Goal: Transaction & Acquisition: Purchase product/service

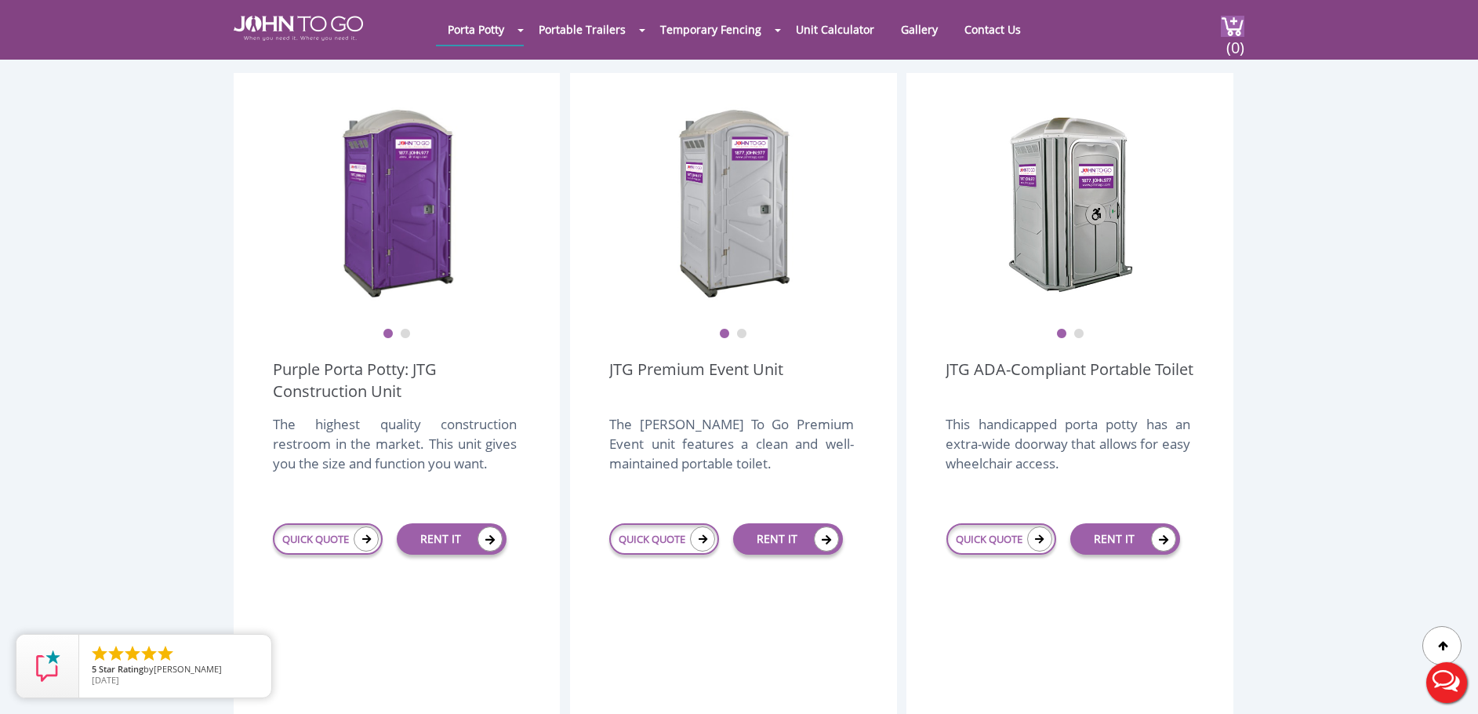
scroll to position [392, 0]
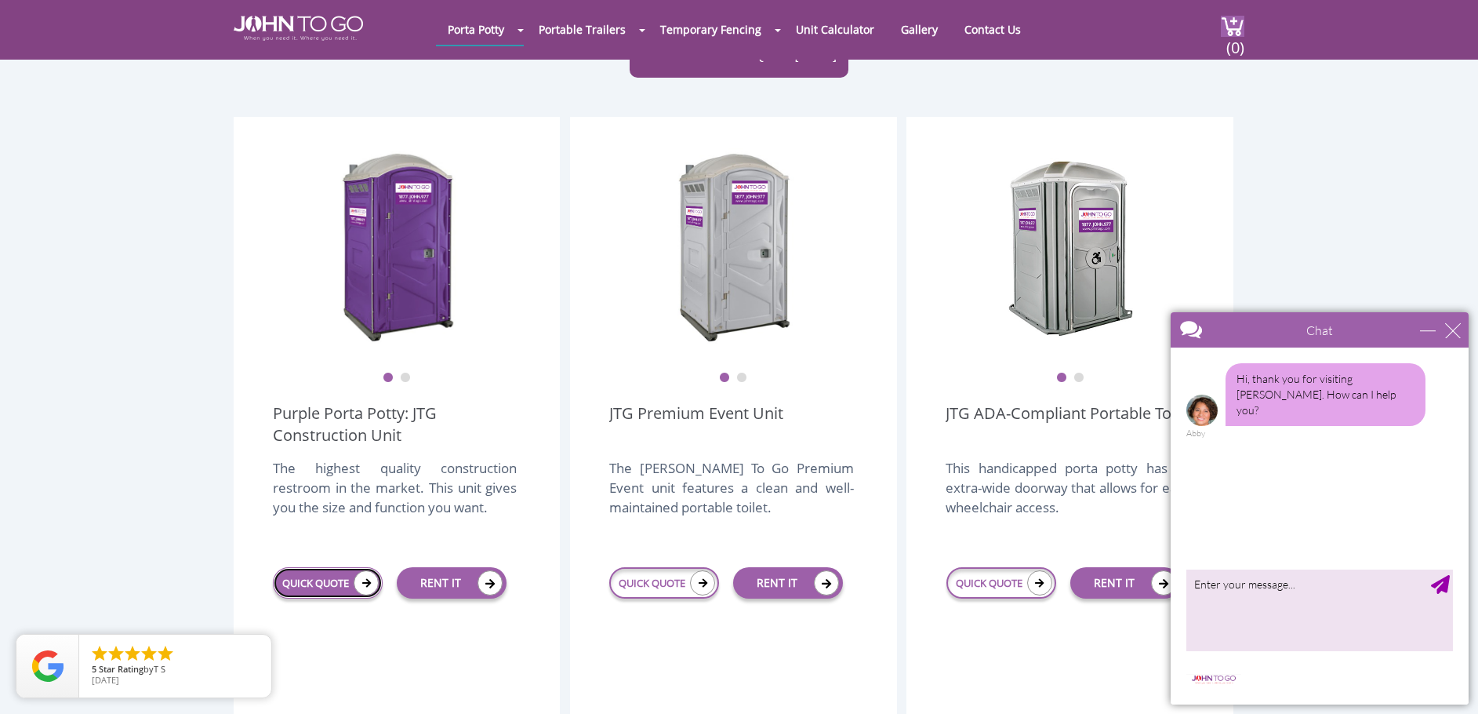
click at [315, 567] on link "QUICK QUOTE" at bounding box center [328, 582] width 110 height 31
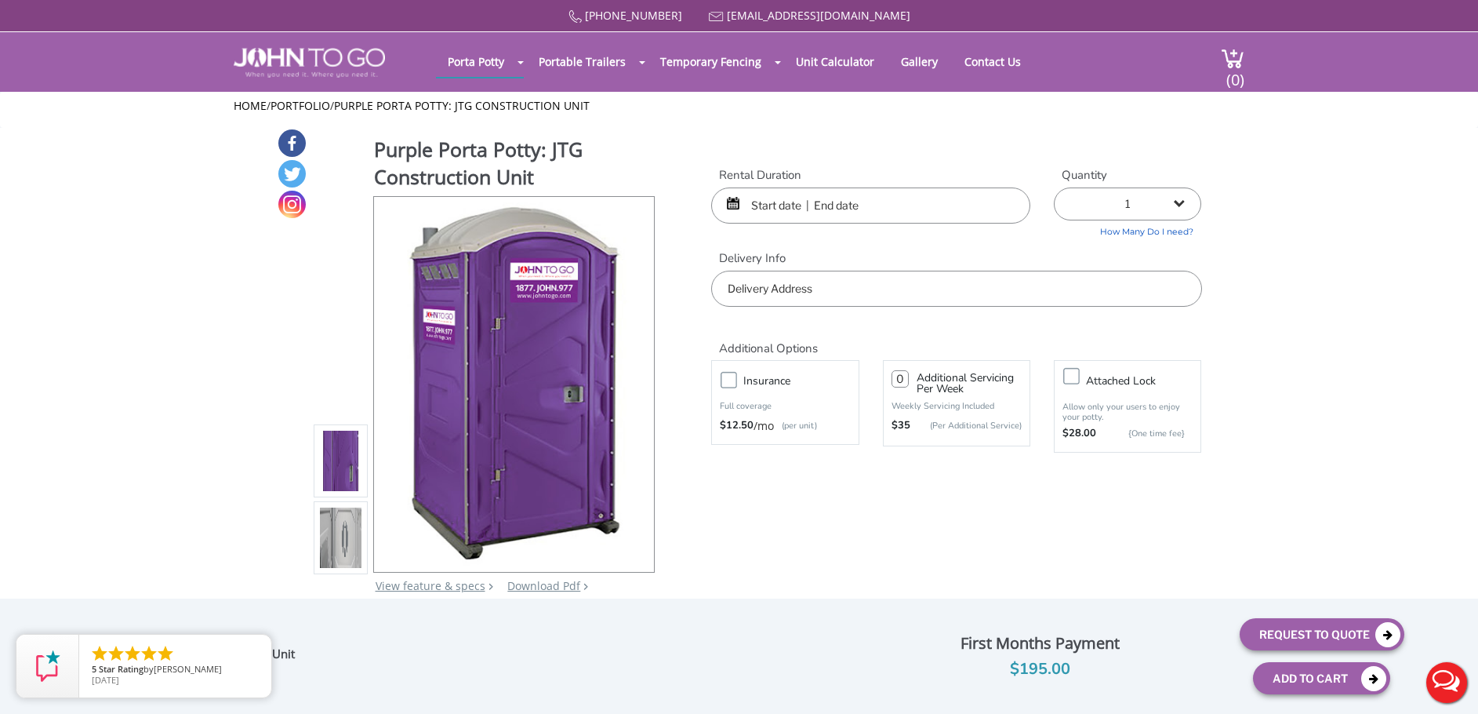
click at [941, 205] on input "text" at bounding box center [870, 205] width 319 height 36
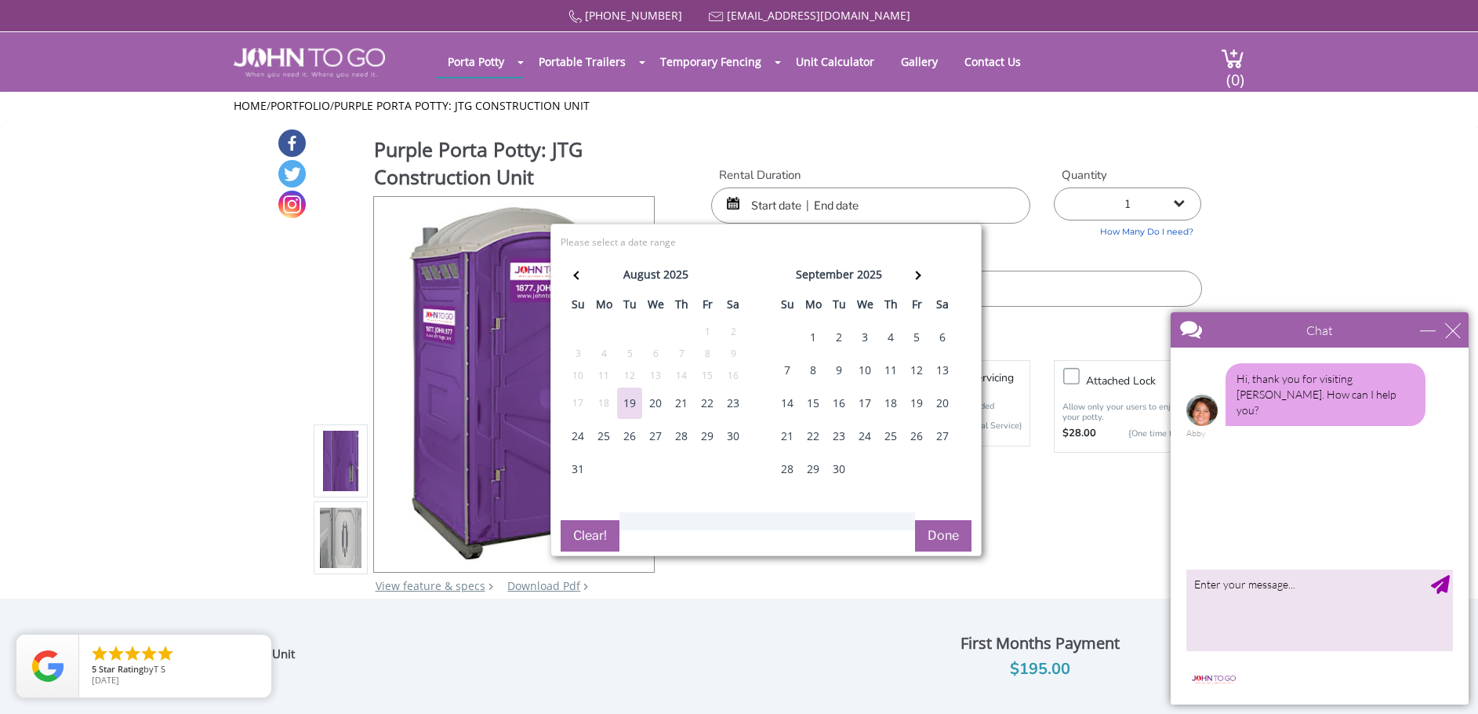
click at [814, 337] on div "1" at bounding box center [813, 337] width 25 height 31
click at [913, 271] on th at bounding box center [917, 276] width 26 height 31
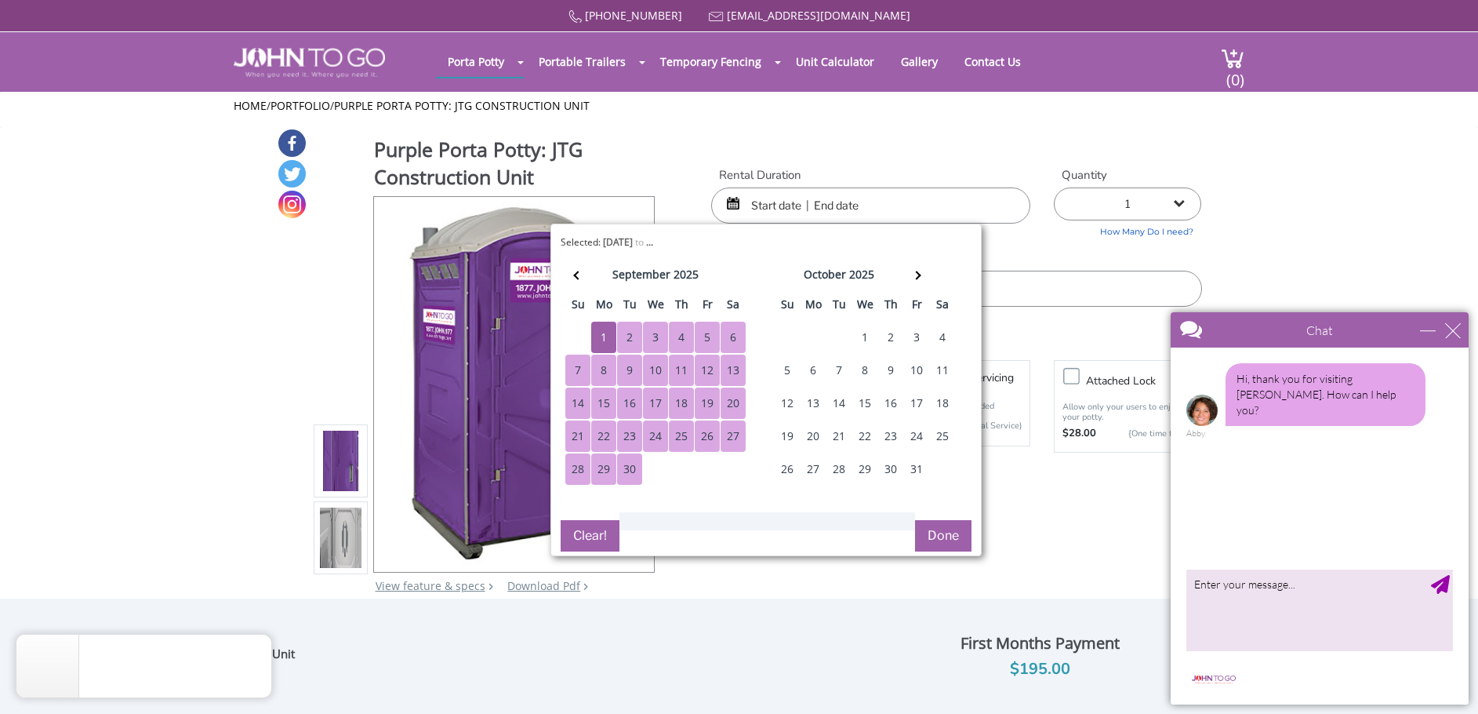
click at [637, 471] on div "30" at bounding box center [629, 468] width 25 height 31
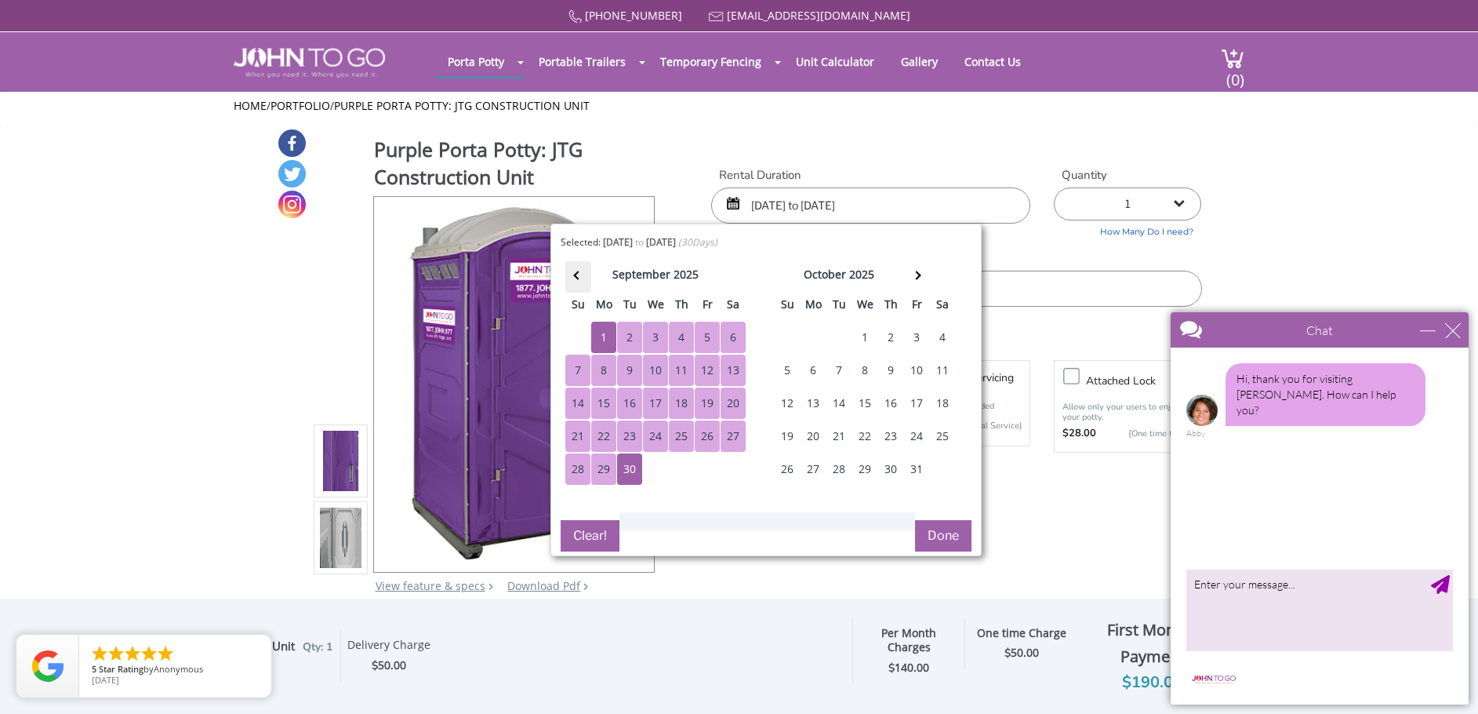
click at [583, 283] on th at bounding box center [578, 276] width 26 height 31
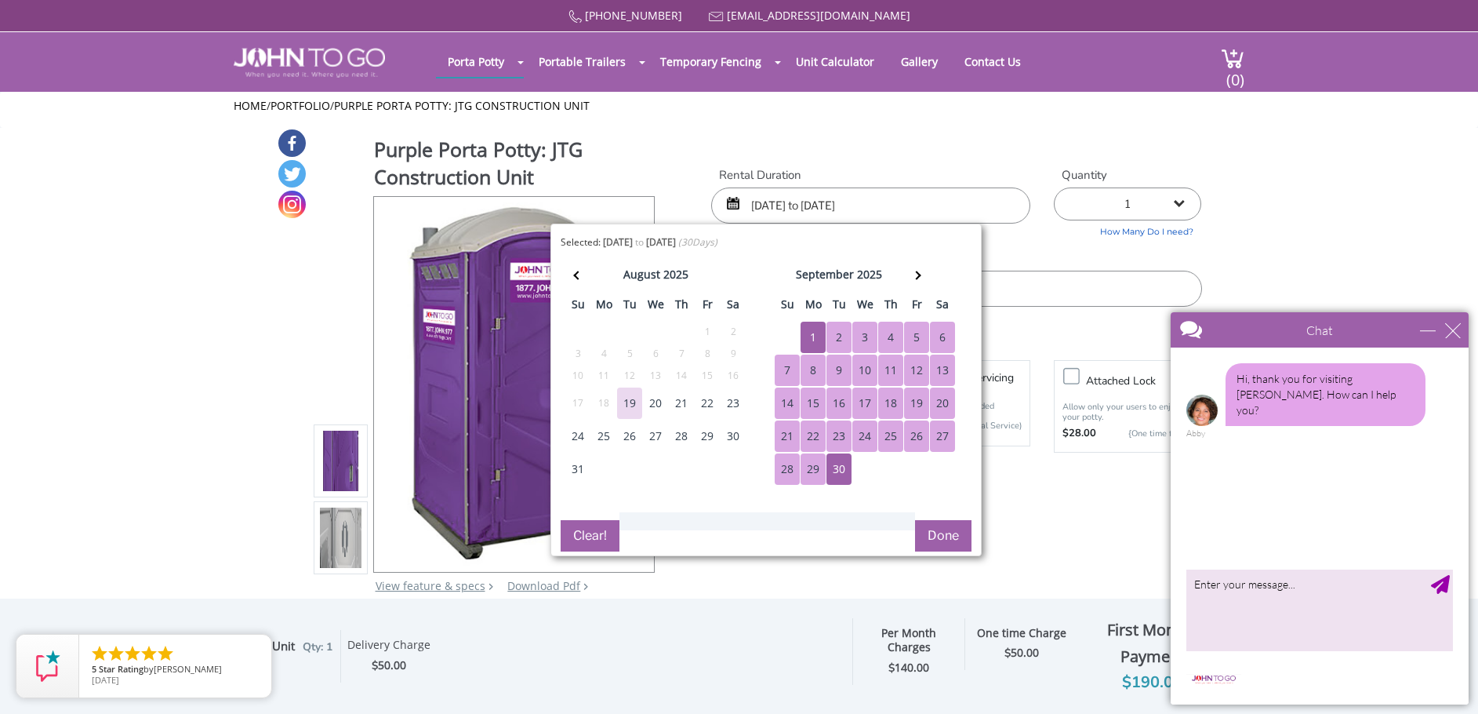
click at [820, 334] on div "1" at bounding box center [813, 337] width 25 height 31
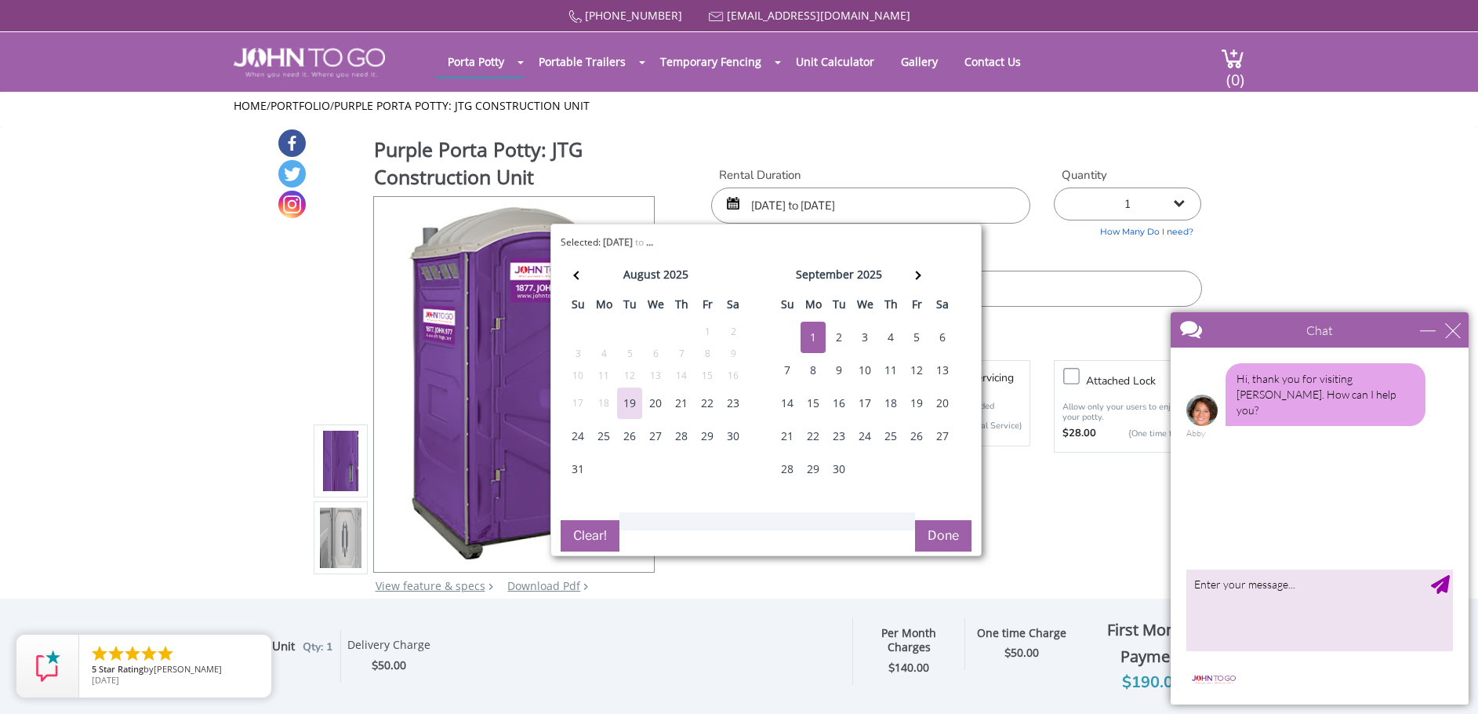
click at [820, 334] on div "1" at bounding box center [813, 337] width 25 height 31
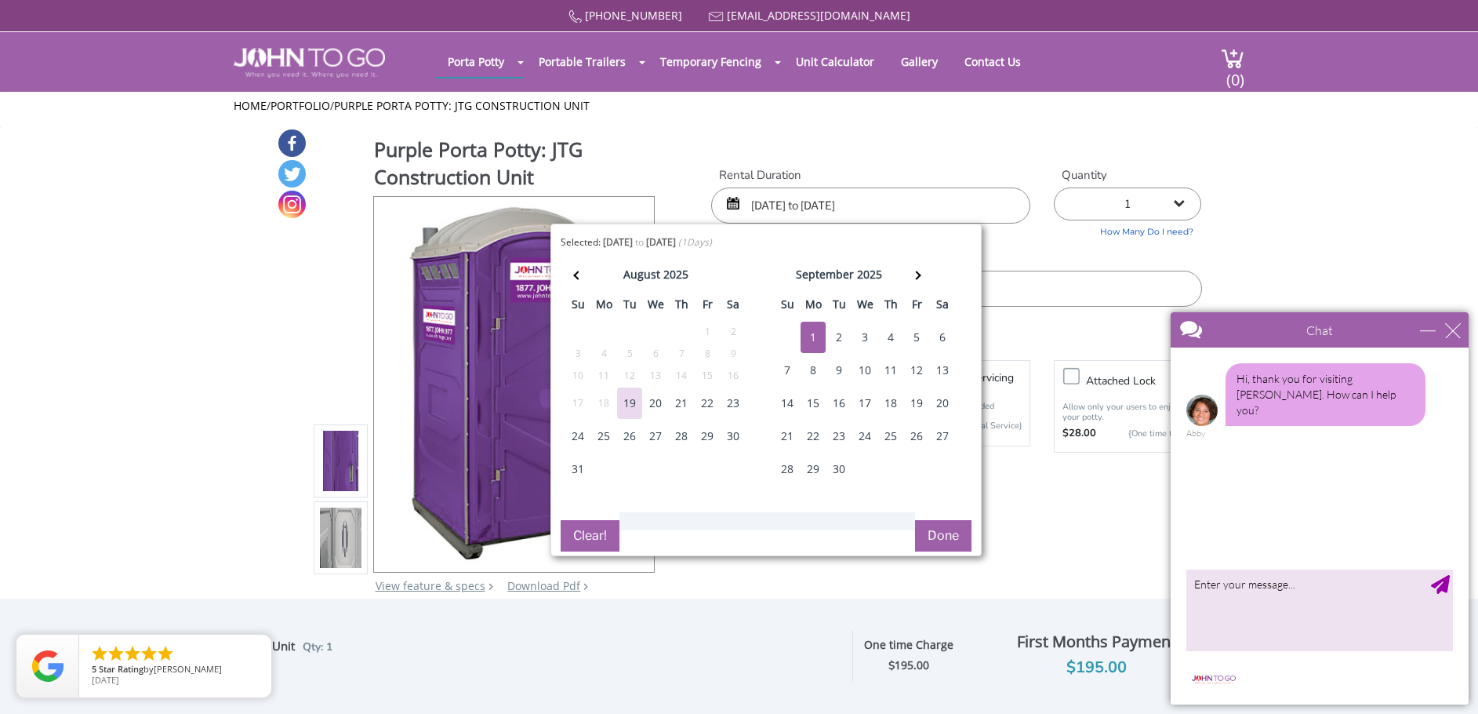
click at [809, 325] on div "1" at bounding box center [813, 337] width 25 height 31
click at [923, 280] on th at bounding box center [917, 276] width 26 height 31
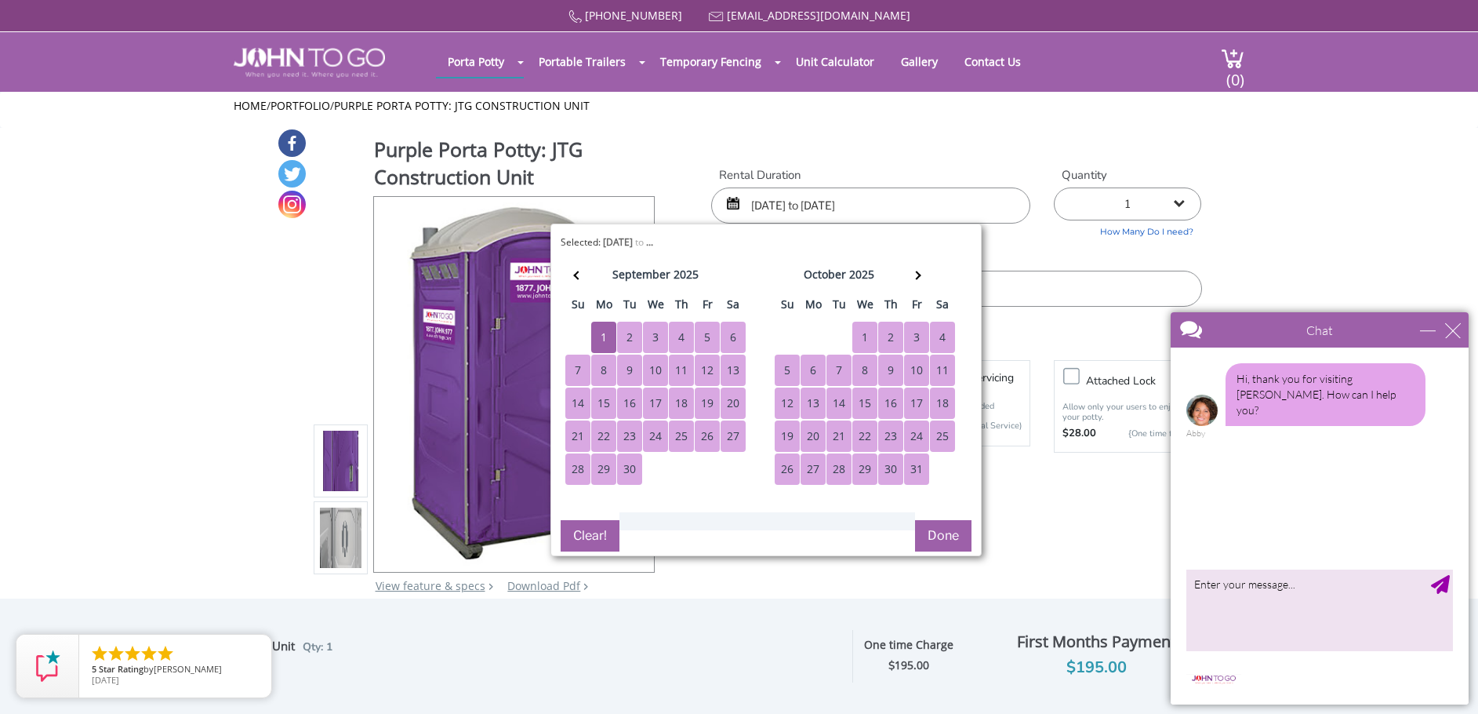
click at [914, 470] on div "31" at bounding box center [916, 468] width 25 height 31
type input "09/01/2025 to 10/31/2025"
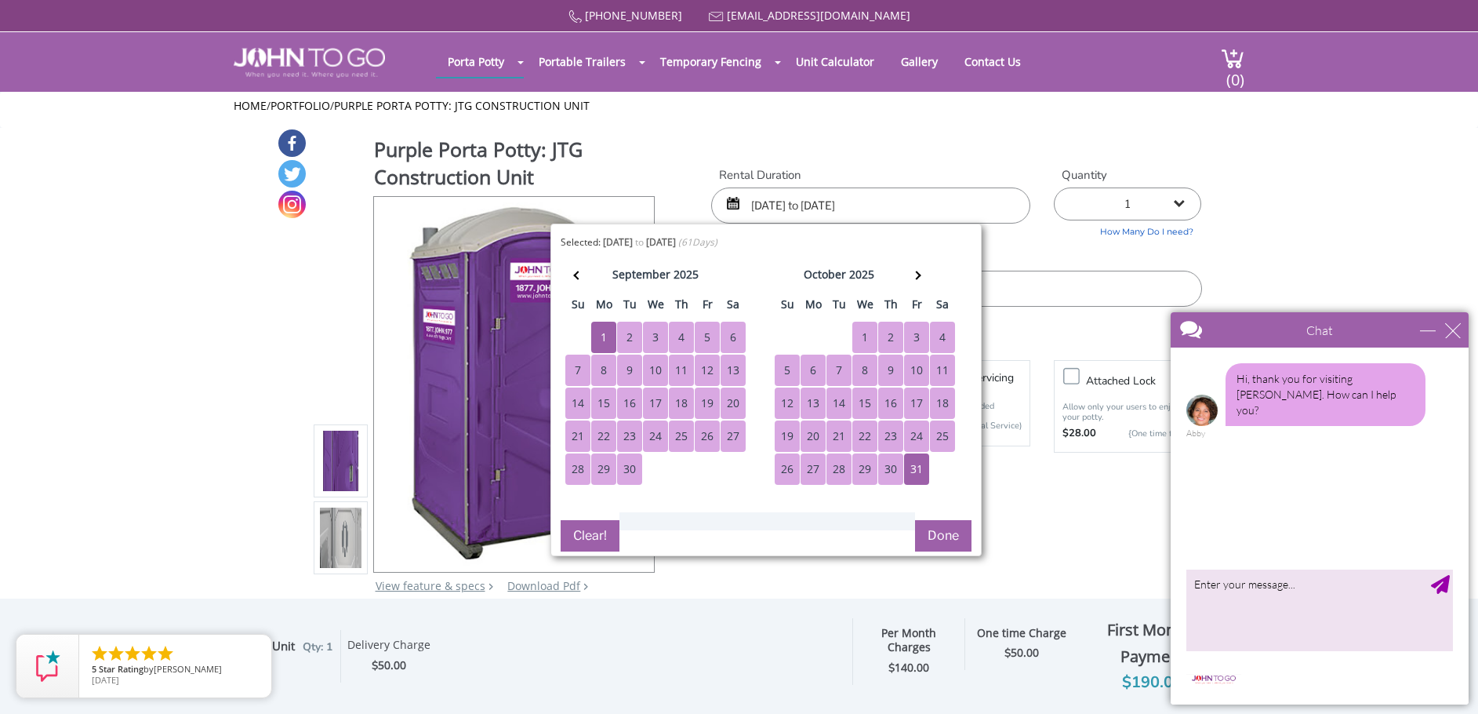
click at [931, 539] on button "Done" at bounding box center [943, 535] width 56 height 31
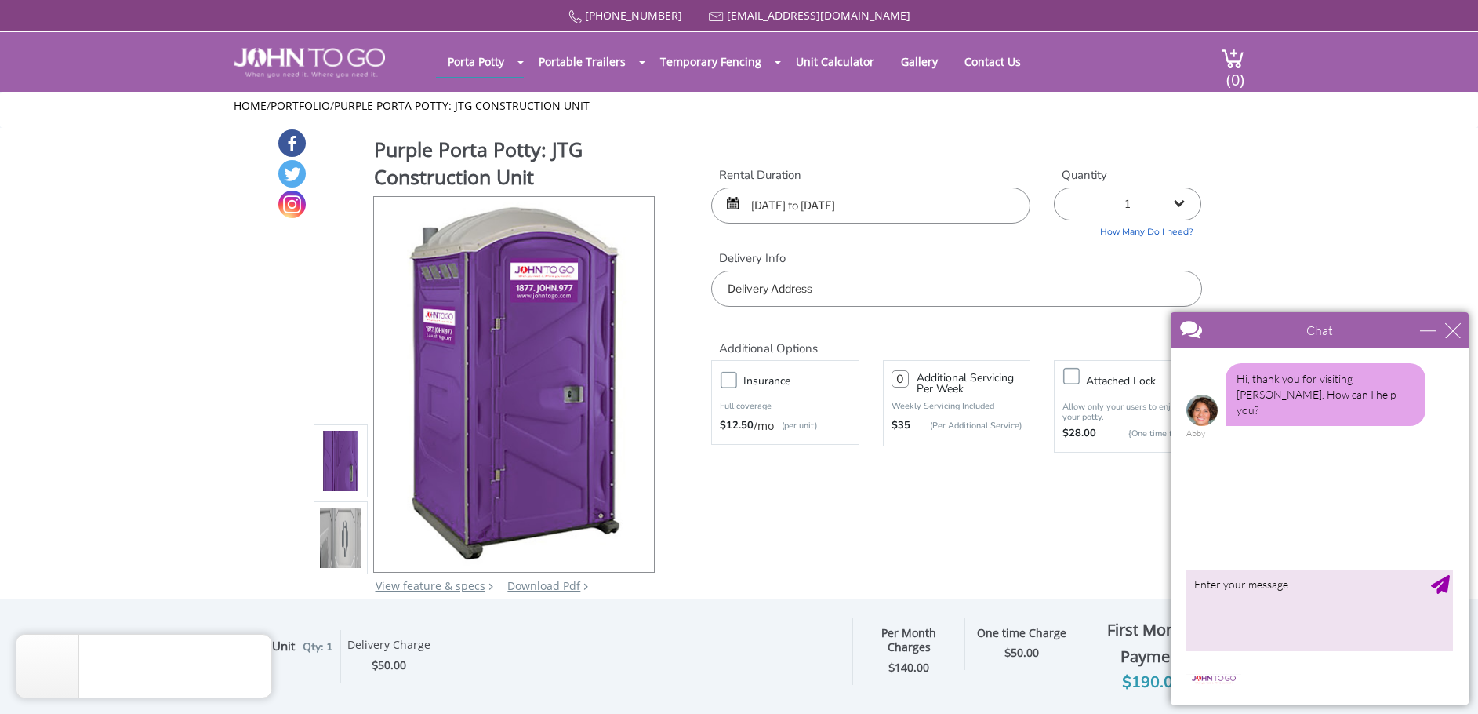
click at [904, 293] on input "text" at bounding box center [956, 289] width 490 height 36
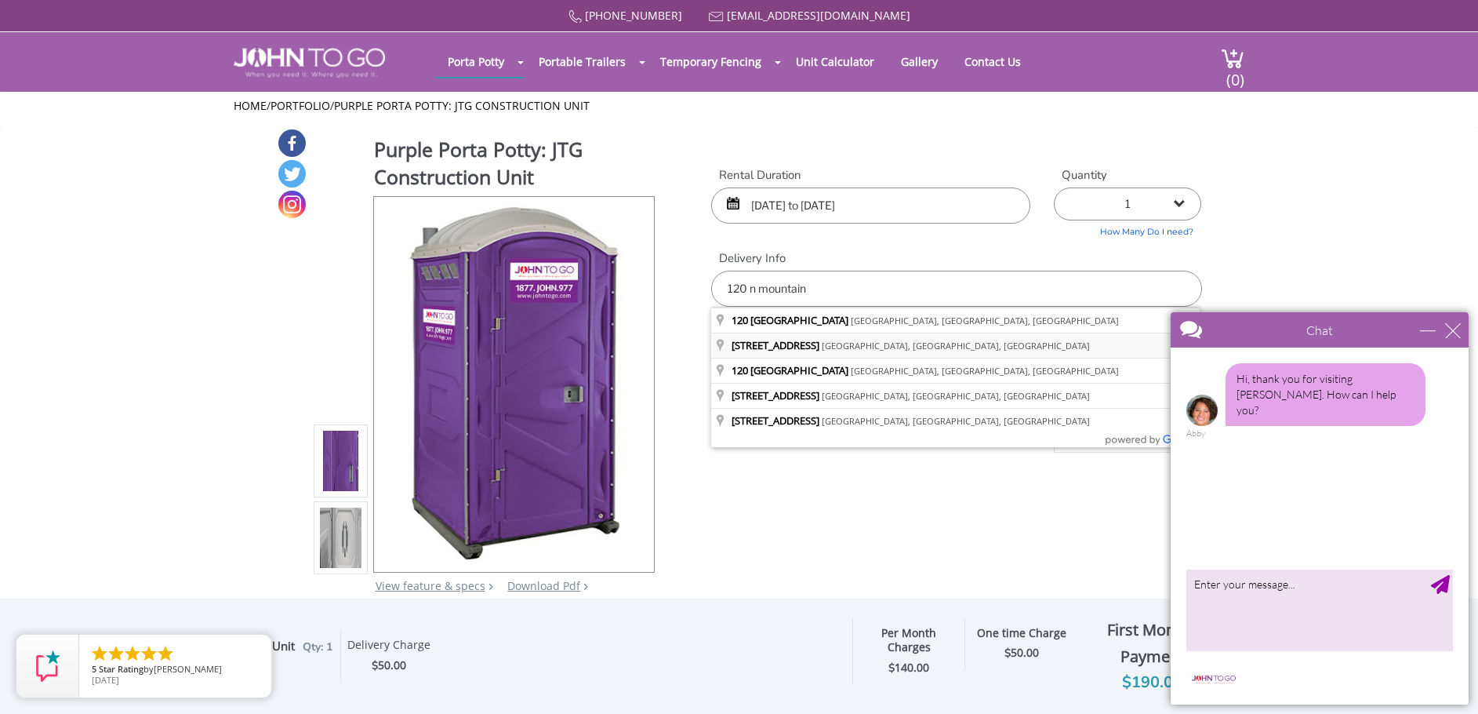
type input "120 North Mountain Drive, Dobbs Ferry, NY, USA"
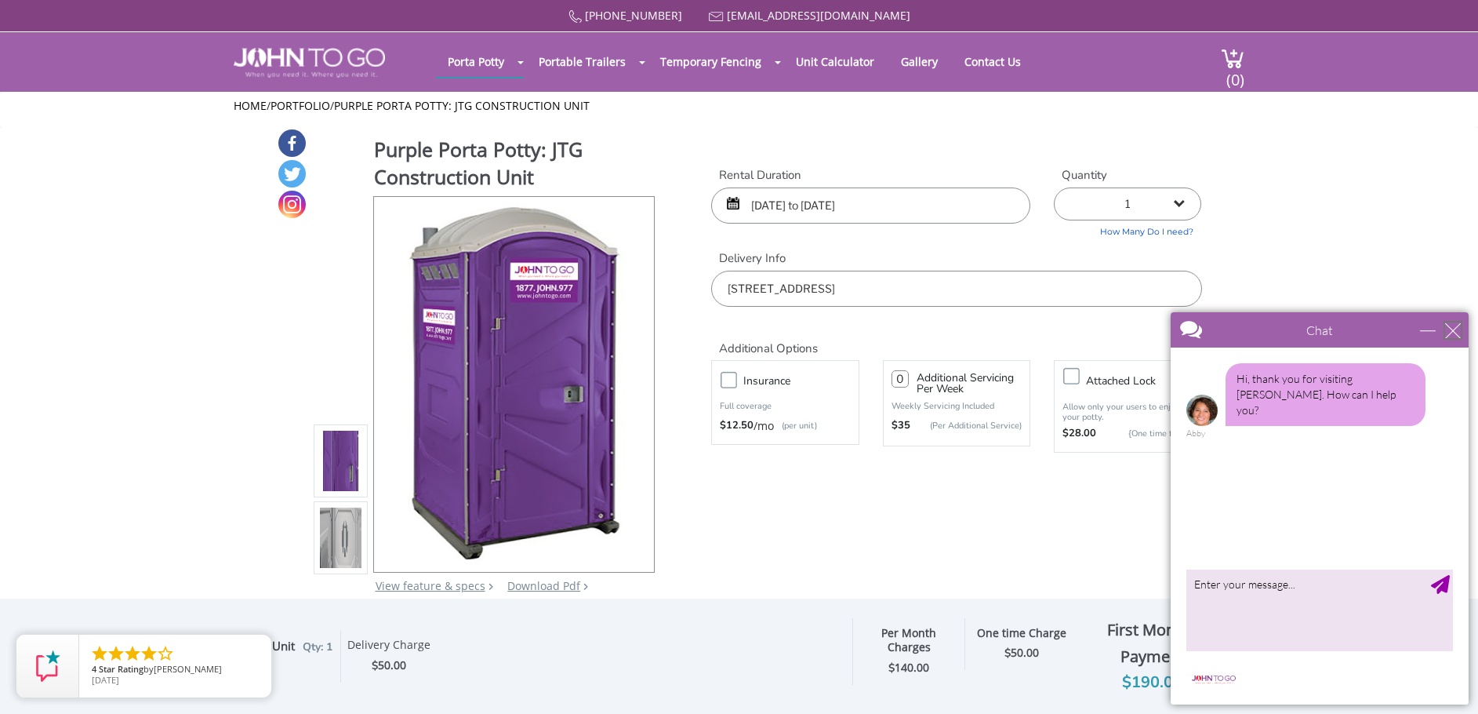
click at [1453, 331] on div "close" at bounding box center [1453, 330] width 16 height 16
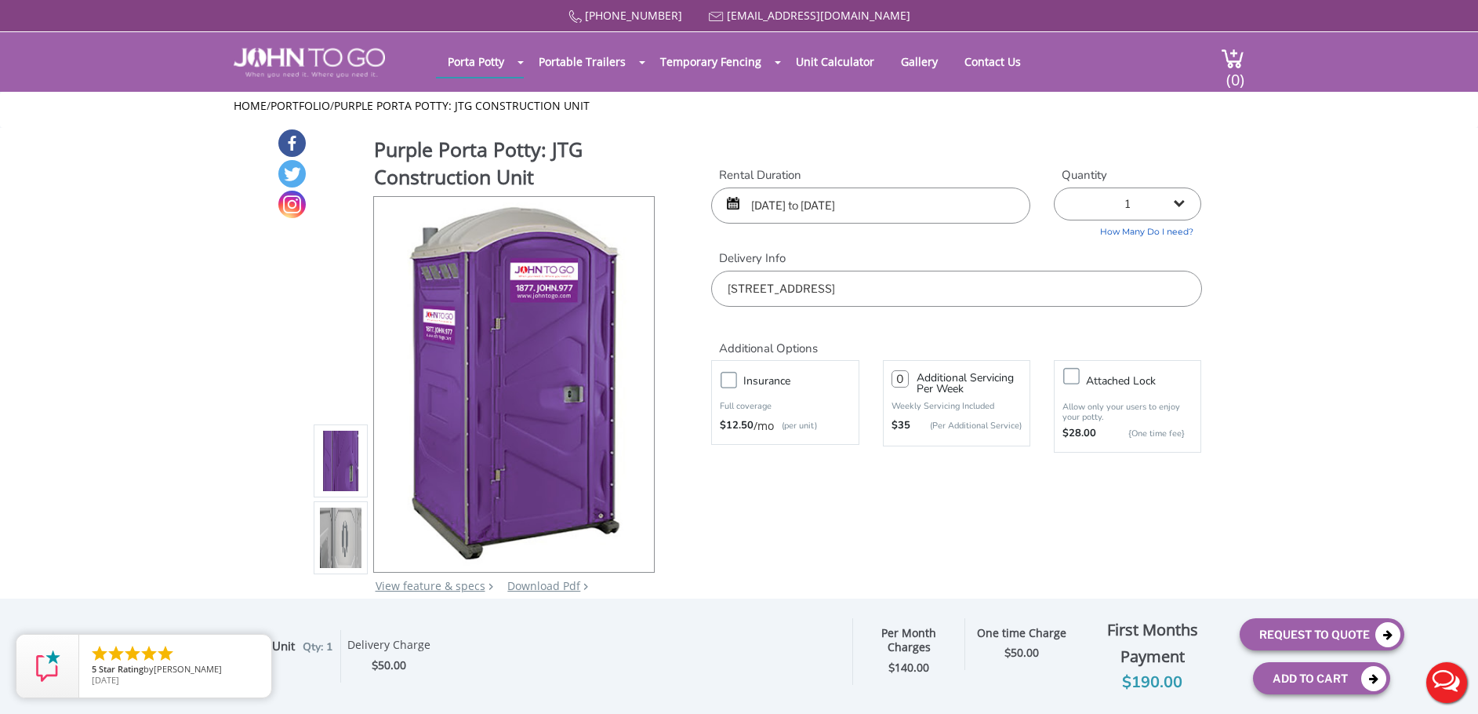
click at [911, 375] on label "Additional Servicing Per Week" at bounding box center [965, 386] width 113 height 26
click at [903, 381] on input "number" at bounding box center [900, 378] width 17 height 17
type input "1"
click at [736, 379] on label "Insurance" at bounding box center [801, 381] width 130 height 20
click at [0, 0] on input "Insurance" at bounding box center [0, 0] width 0 height 0
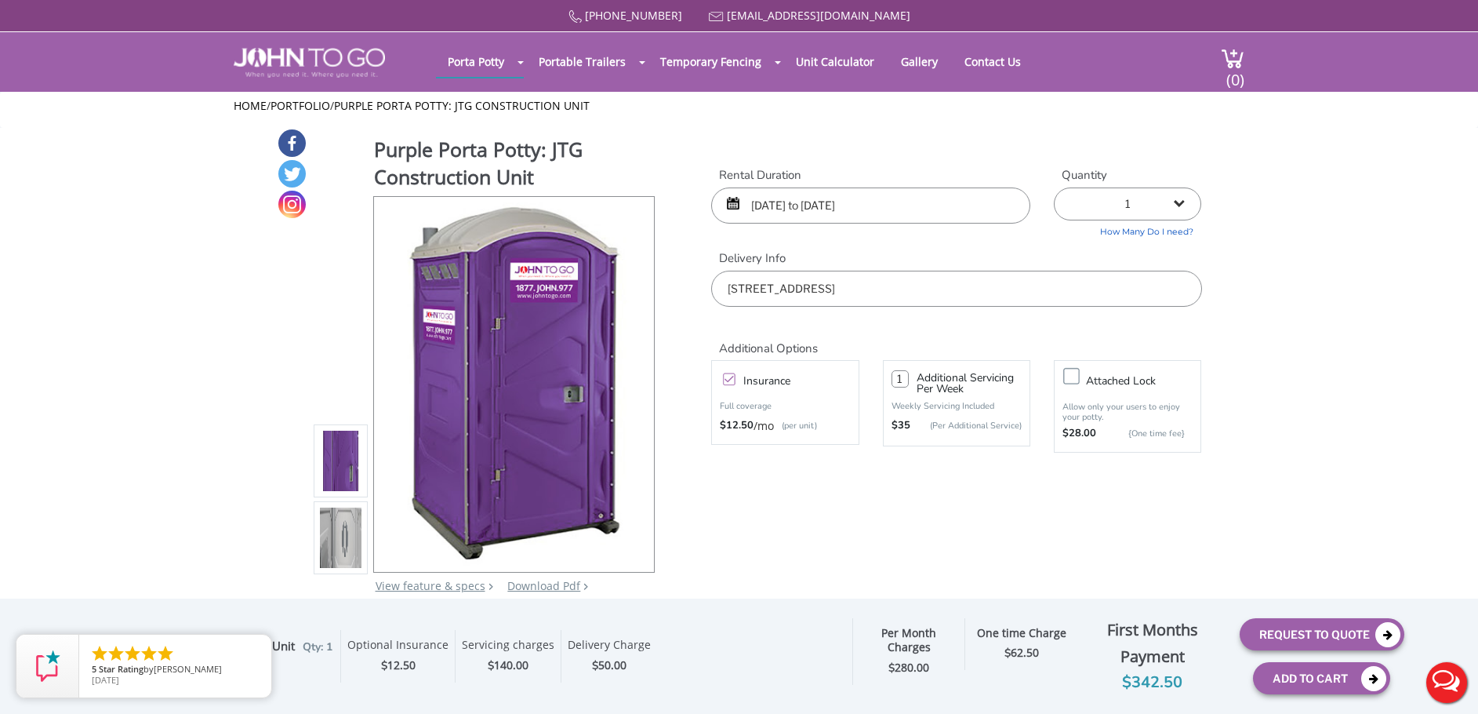
click at [858, 482] on form "Rental Duration 09/01/2025 to 10/31/2025 Quantity 1 2 (5% discount) 3 (8% disco…" at bounding box center [956, 327] width 490 height 321
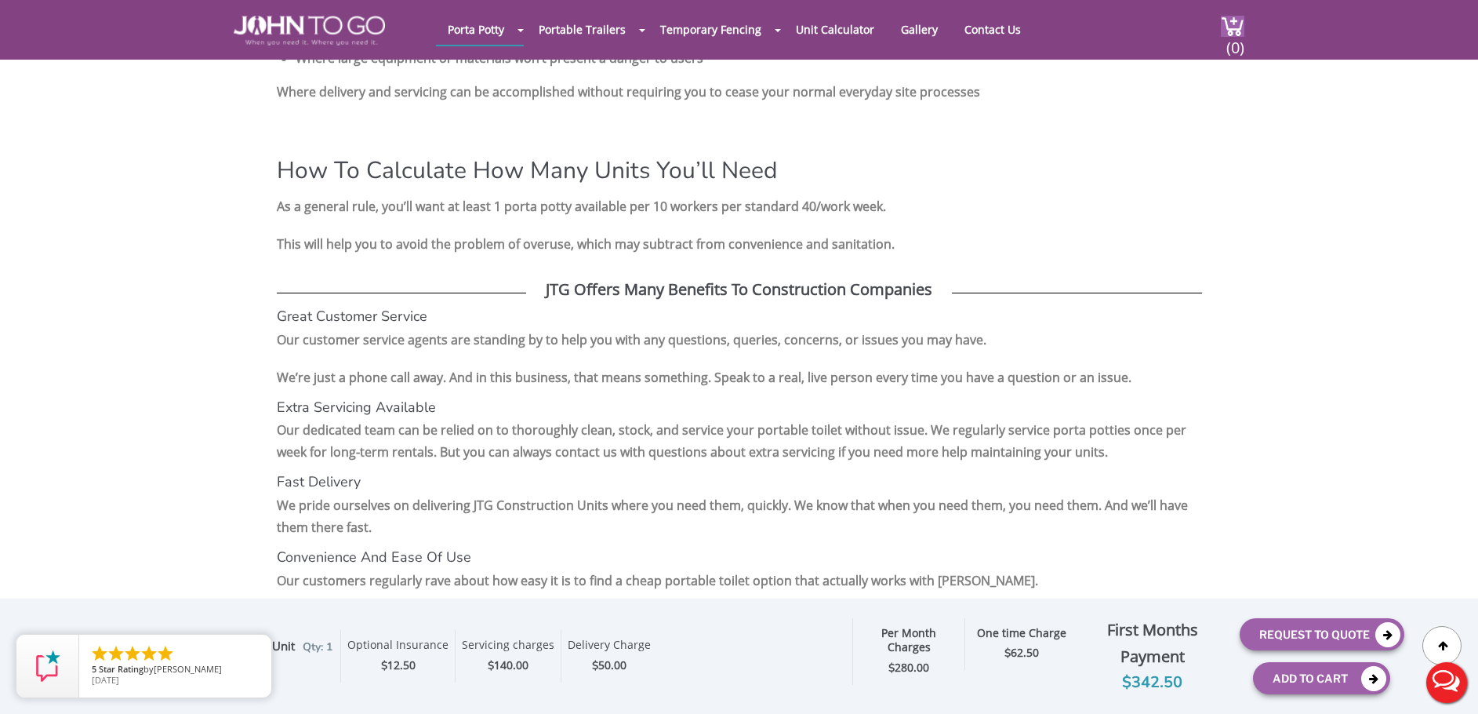
scroll to position [2196, 0]
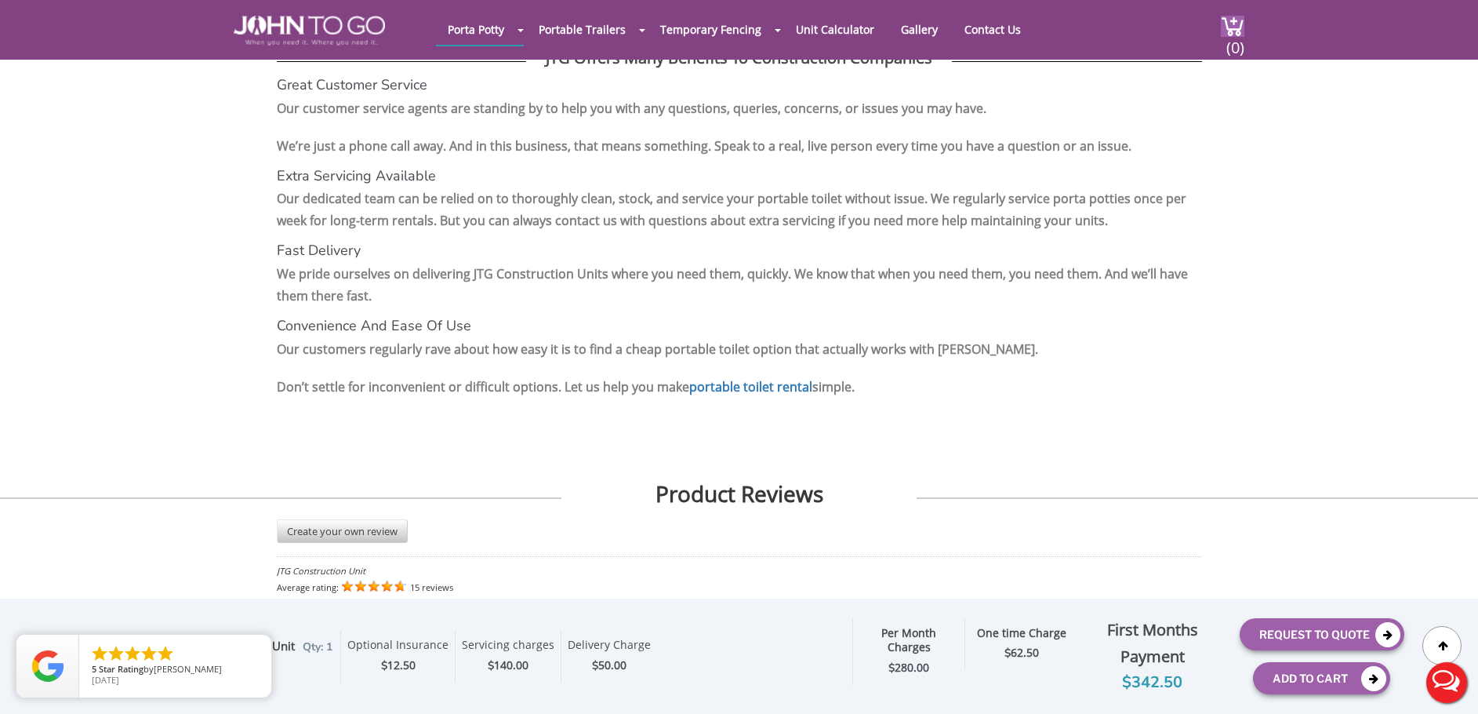
scroll to position [2431, 0]
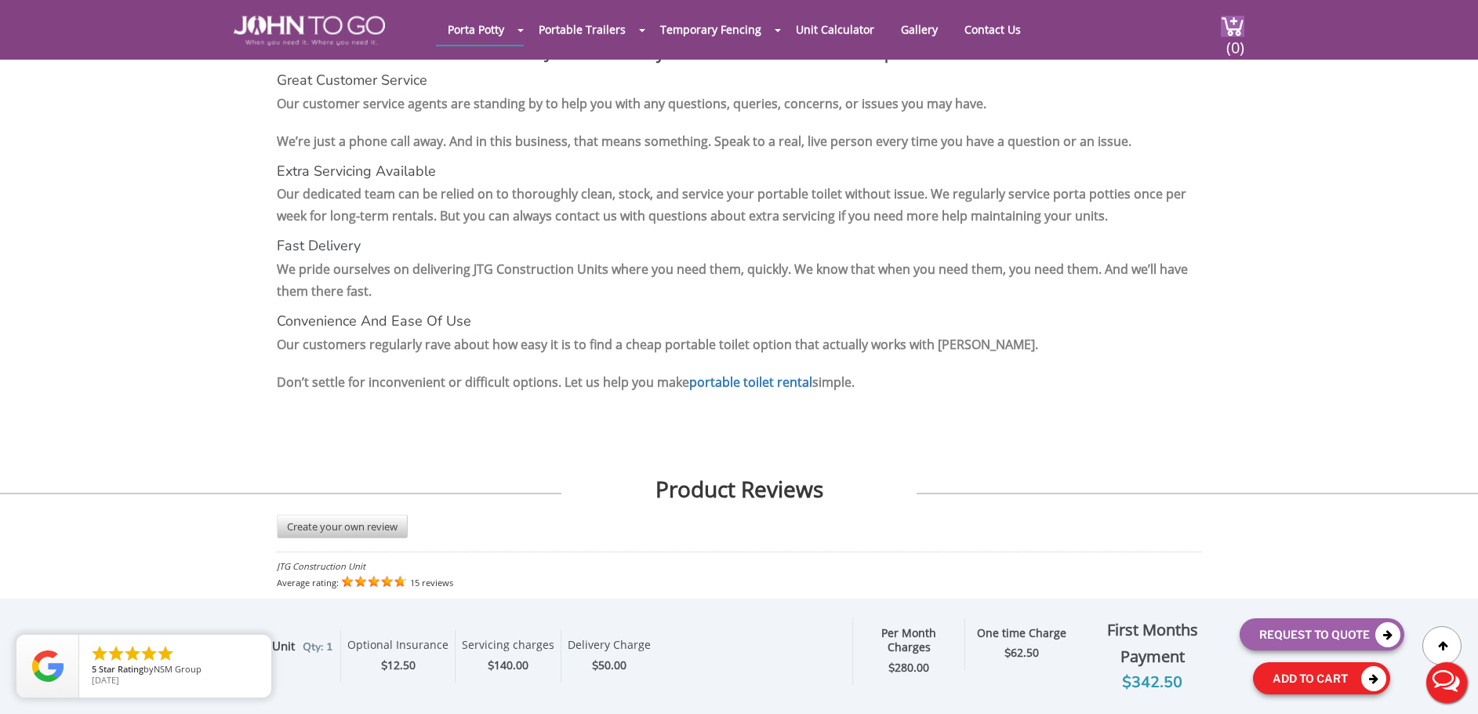
click at [1346, 678] on button "Add To Cart" at bounding box center [1321, 678] width 137 height 32
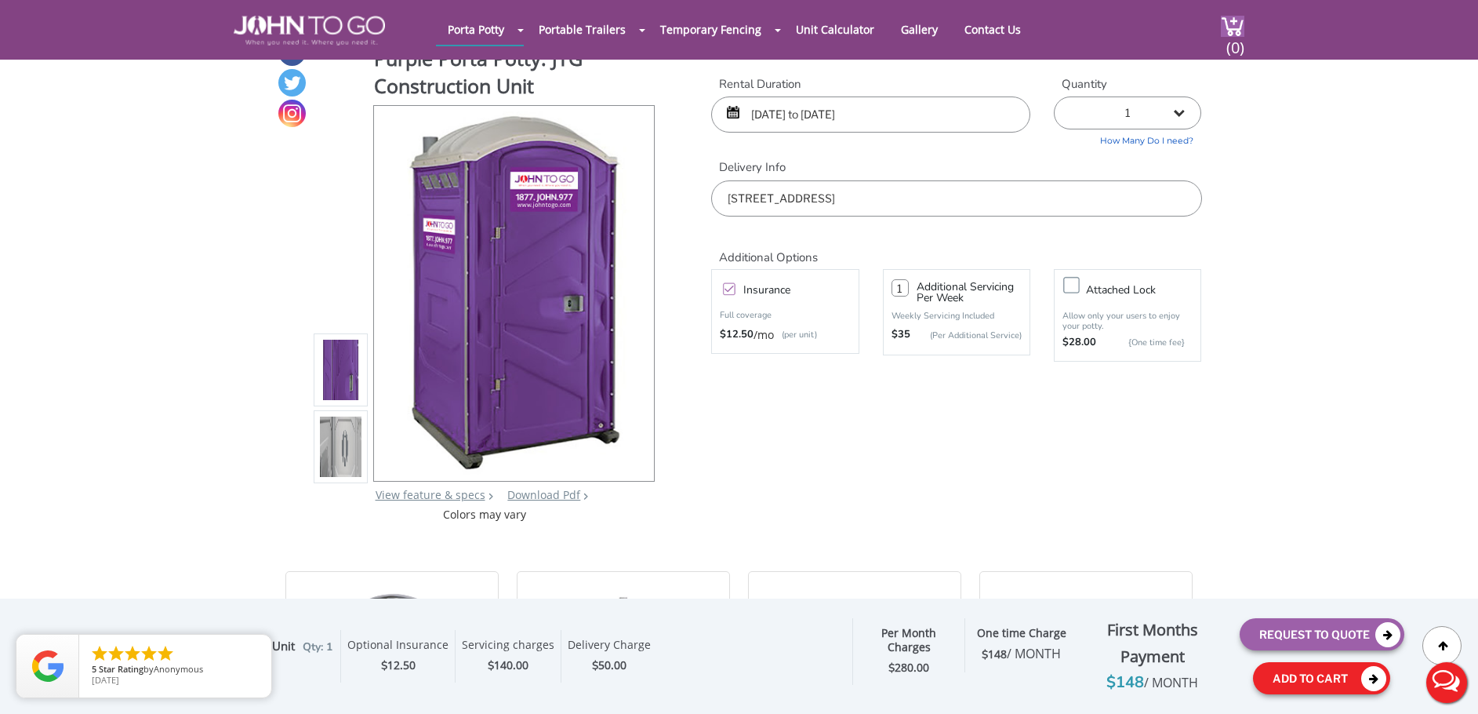
scroll to position [29, 0]
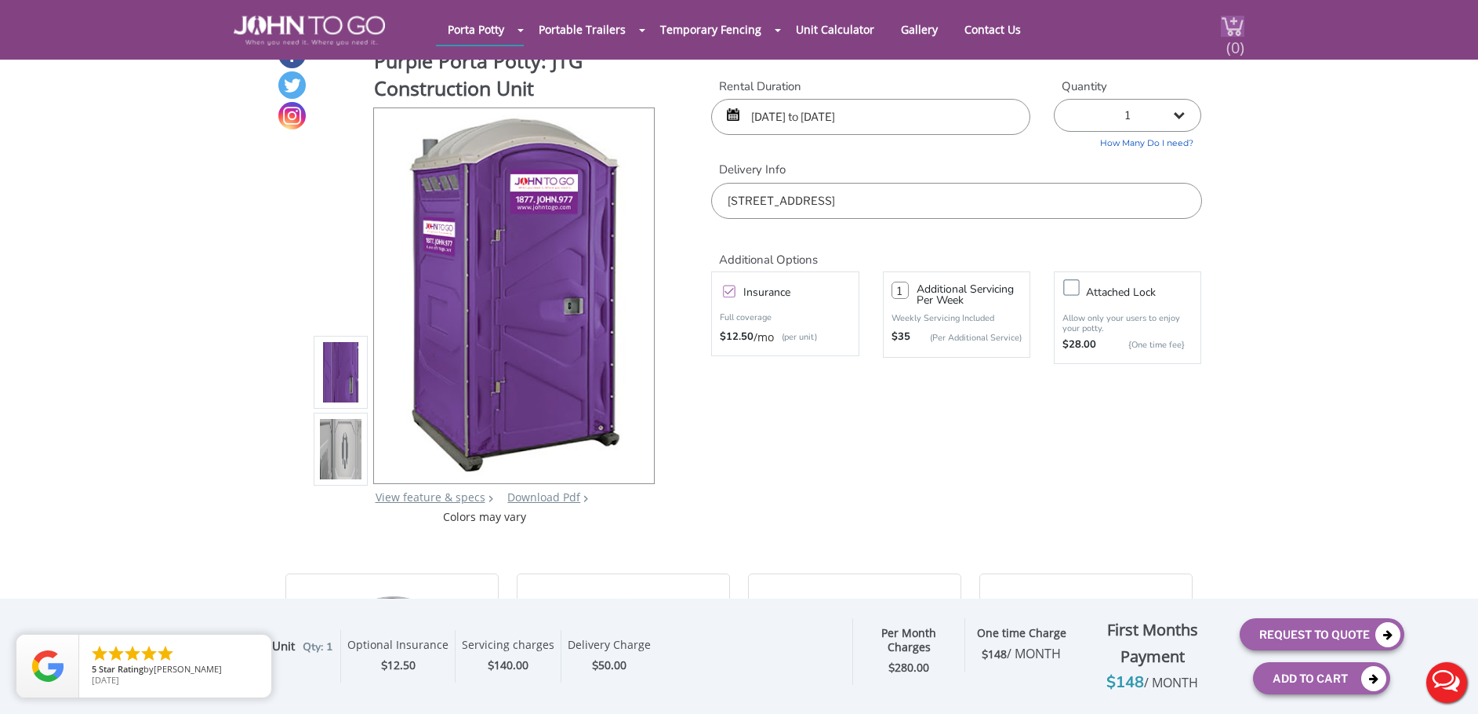
click at [1237, 38] on span "(0)" at bounding box center [1235, 41] width 19 height 34
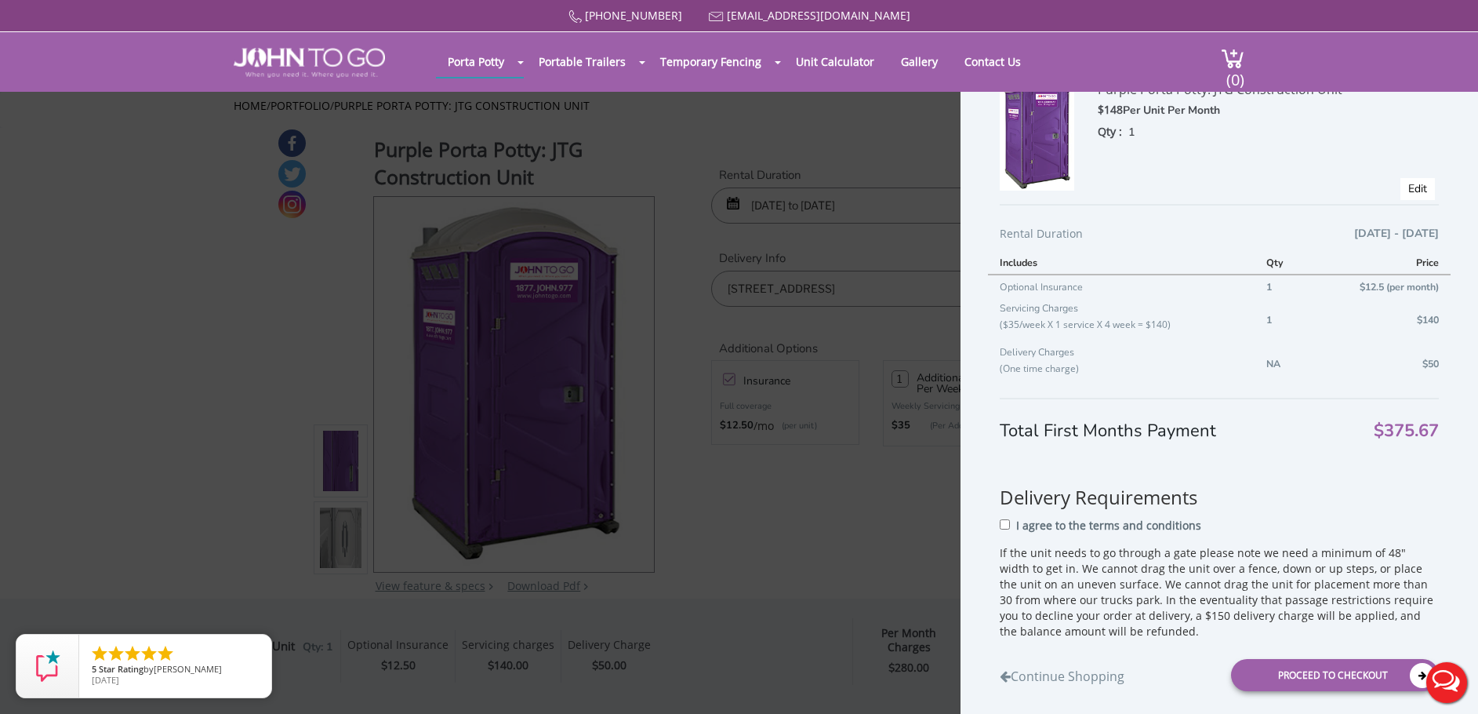
scroll to position [147, 0]
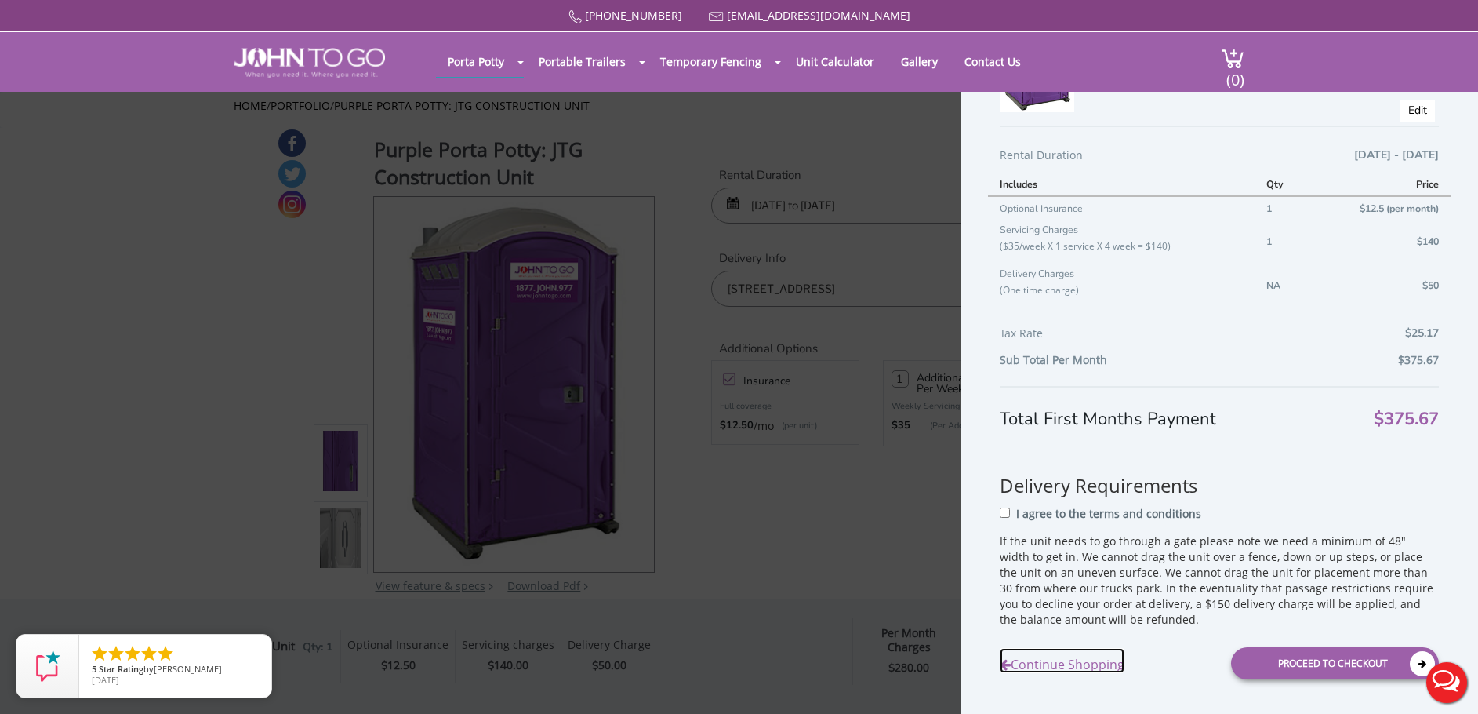
click at [1093, 665] on link "Continue Shopping" at bounding box center [1062, 661] width 125 height 26
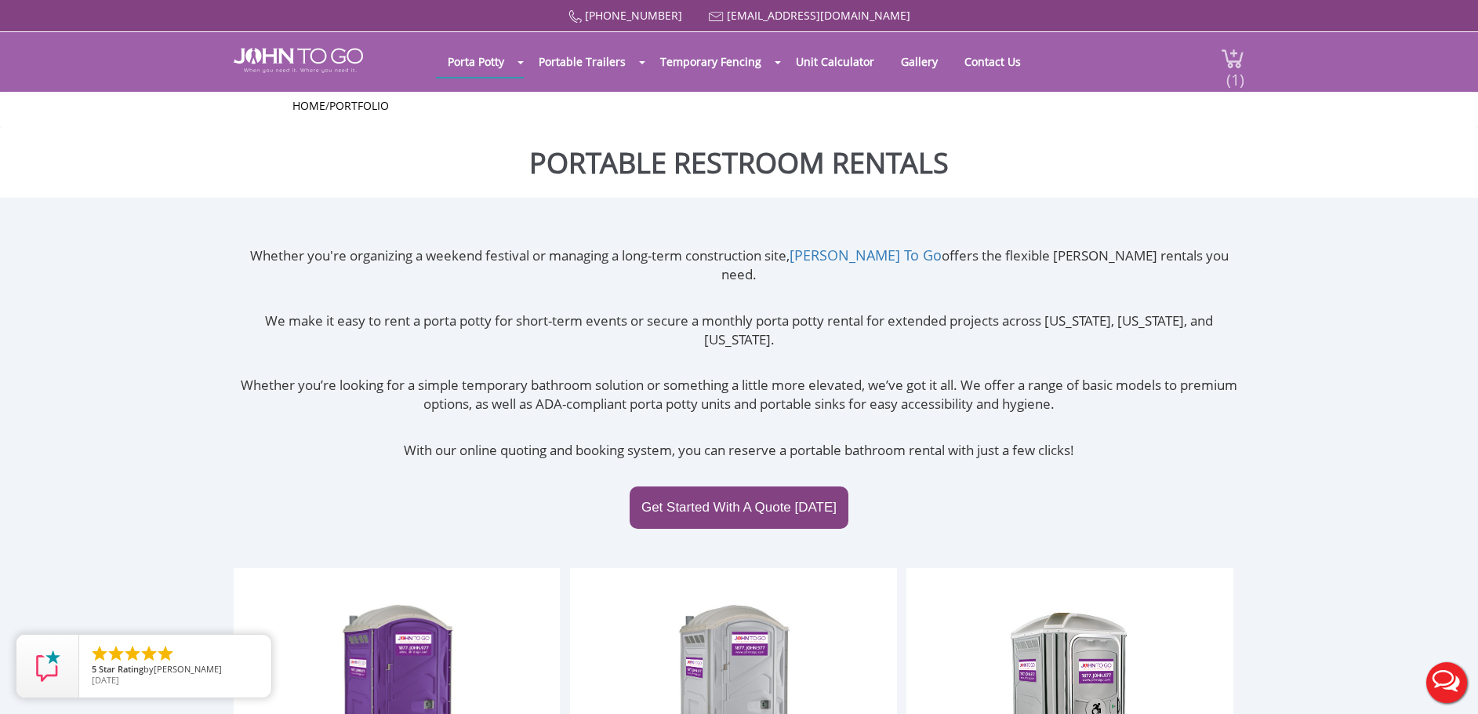
click at [1237, 73] on span "(1)" at bounding box center [1235, 73] width 19 height 34
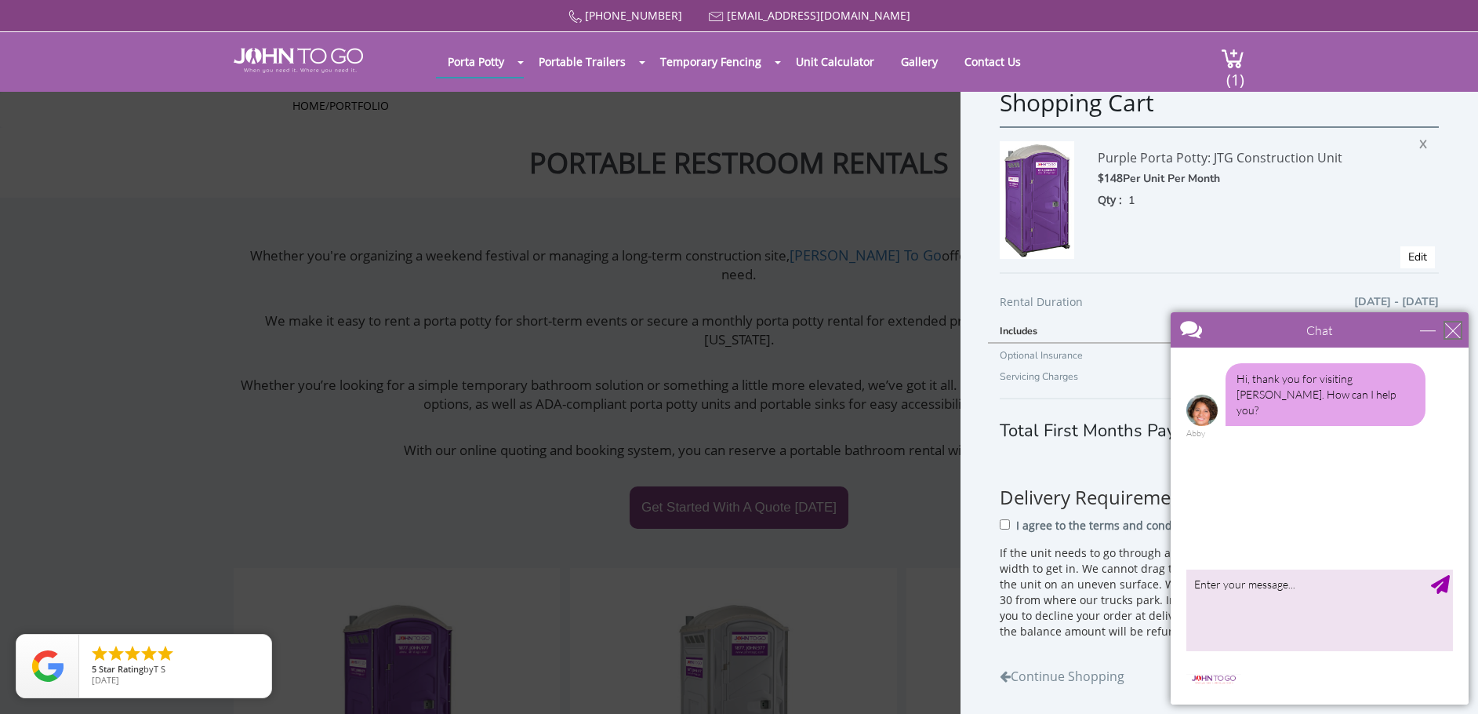
click at [1455, 329] on div "close" at bounding box center [1453, 330] width 16 height 16
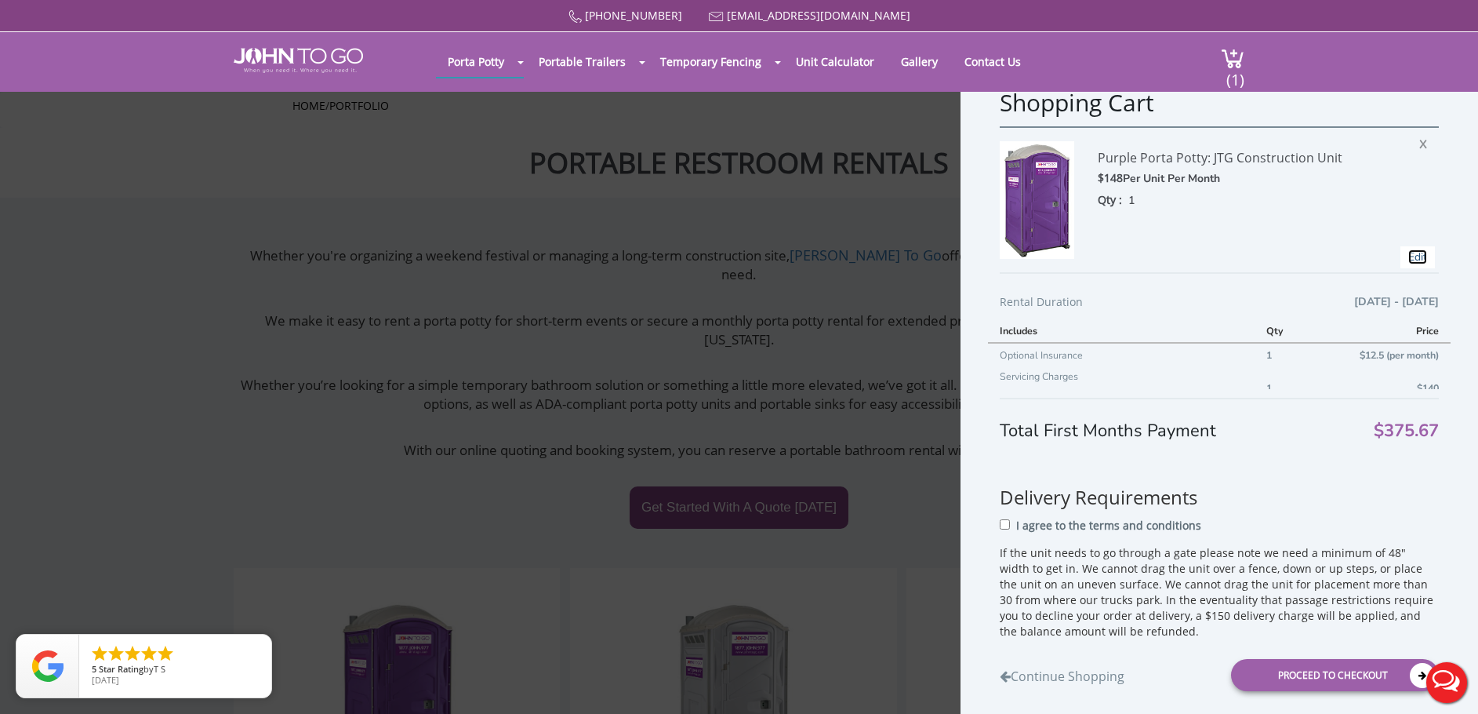
click at [1409, 256] on link "Edit" at bounding box center [1418, 256] width 19 height 15
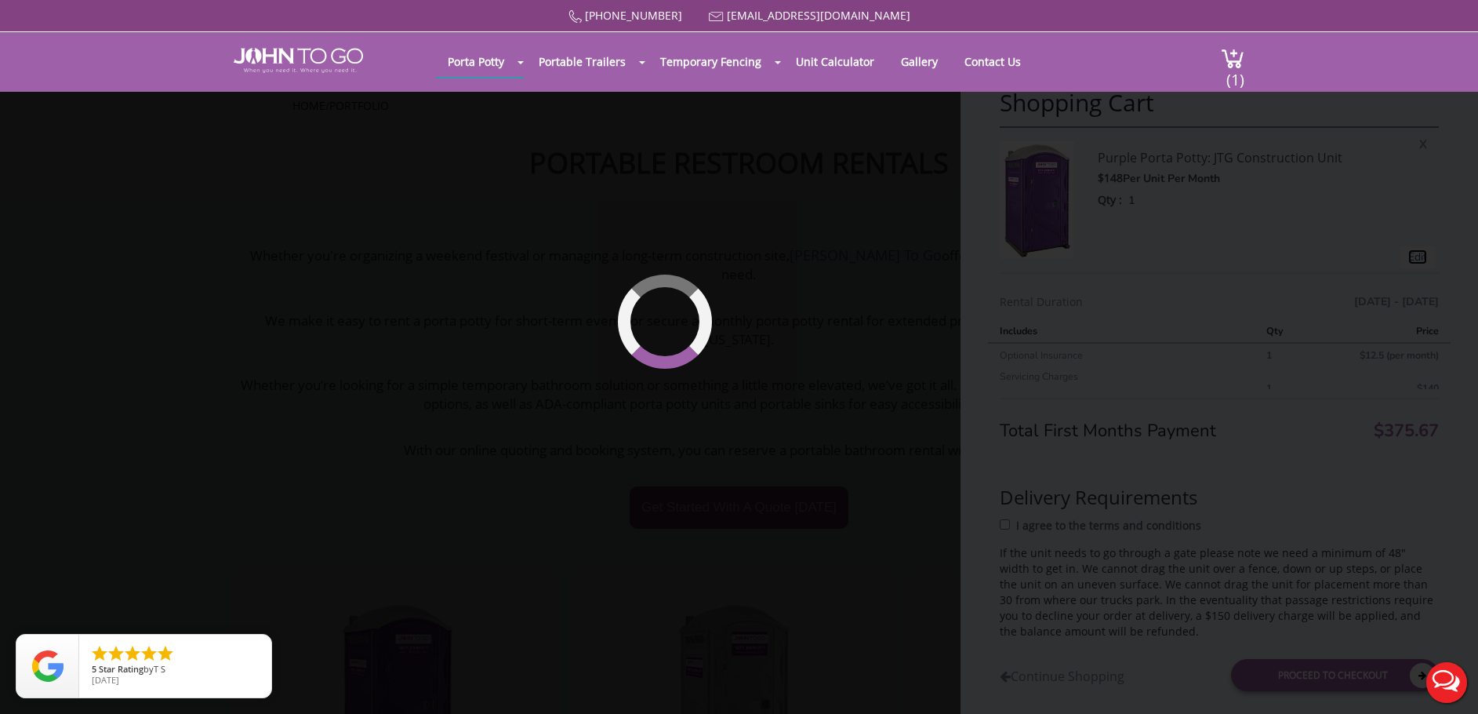
type input "09/01/2025 to 10/31/2025"
type input "1"
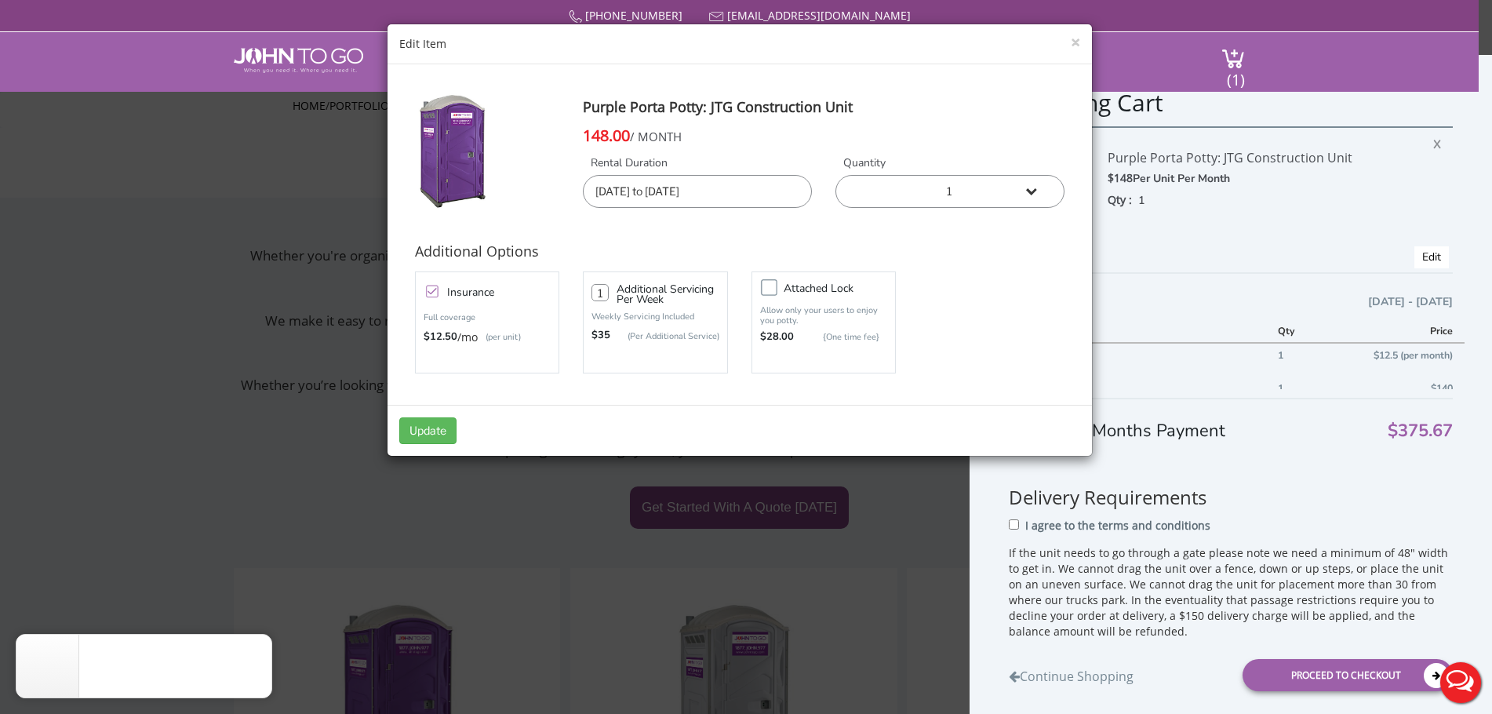
click at [730, 181] on input "09/01/2025 to 10/31/2025" at bounding box center [697, 191] width 229 height 33
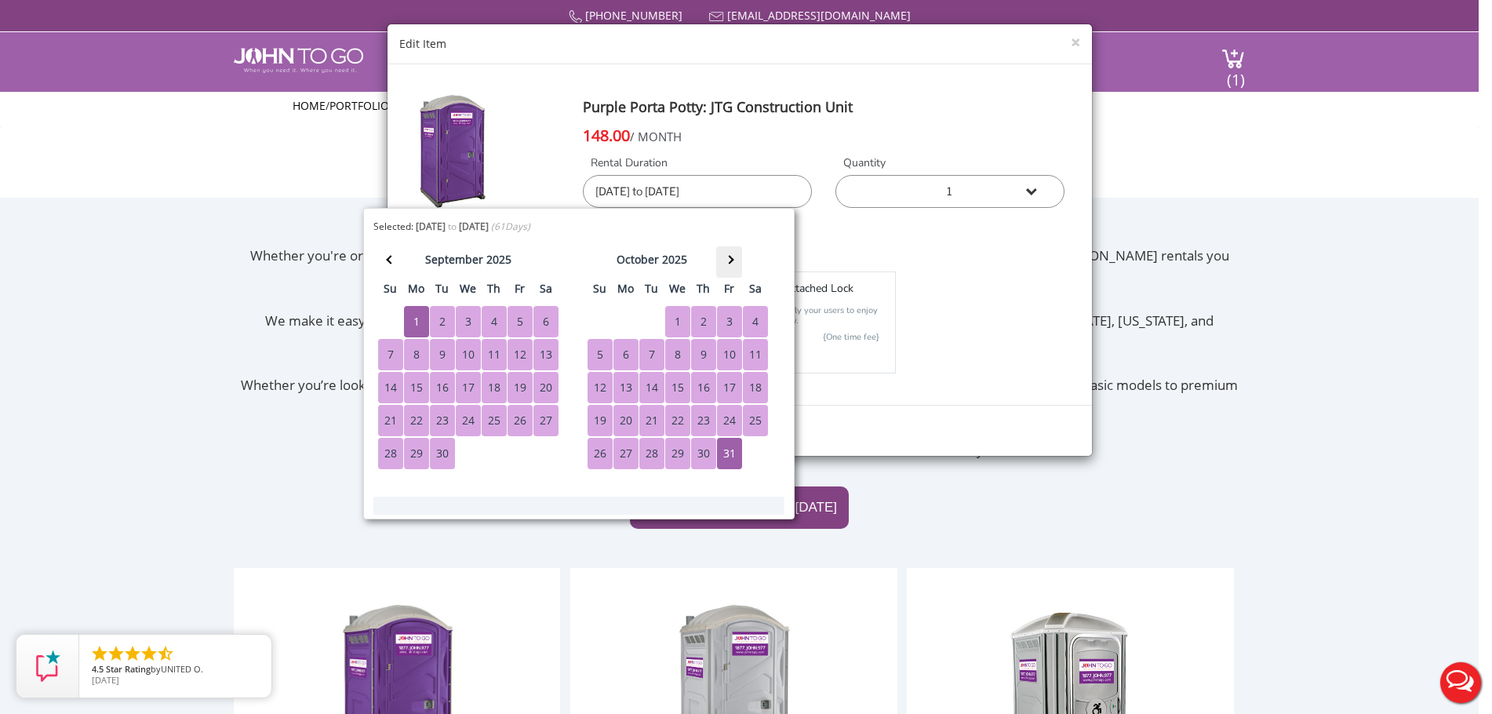
click at [737, 262] on th at bounding box center [729, 261] width 26 height 31
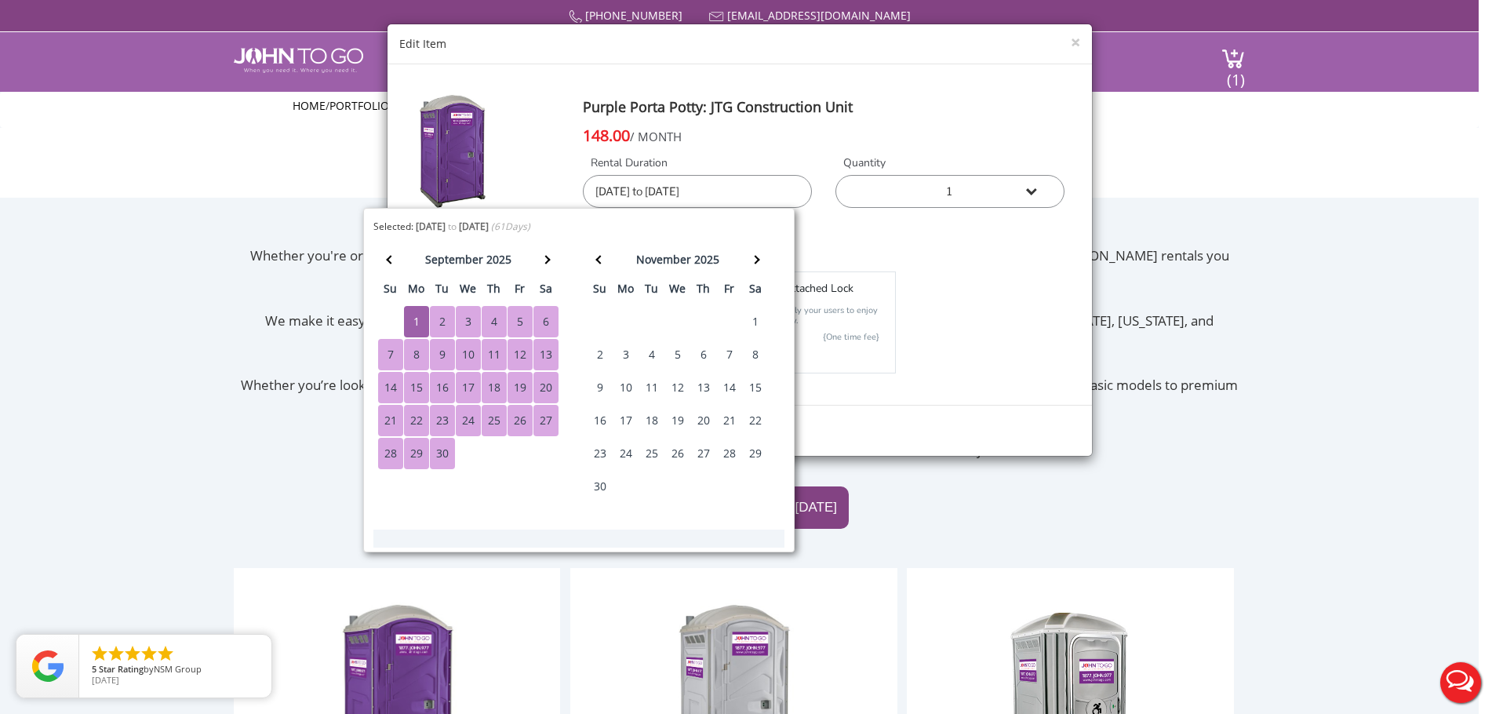
click at [602, 482] on div "30" at bounding box center [599, 486] width 25 height 31
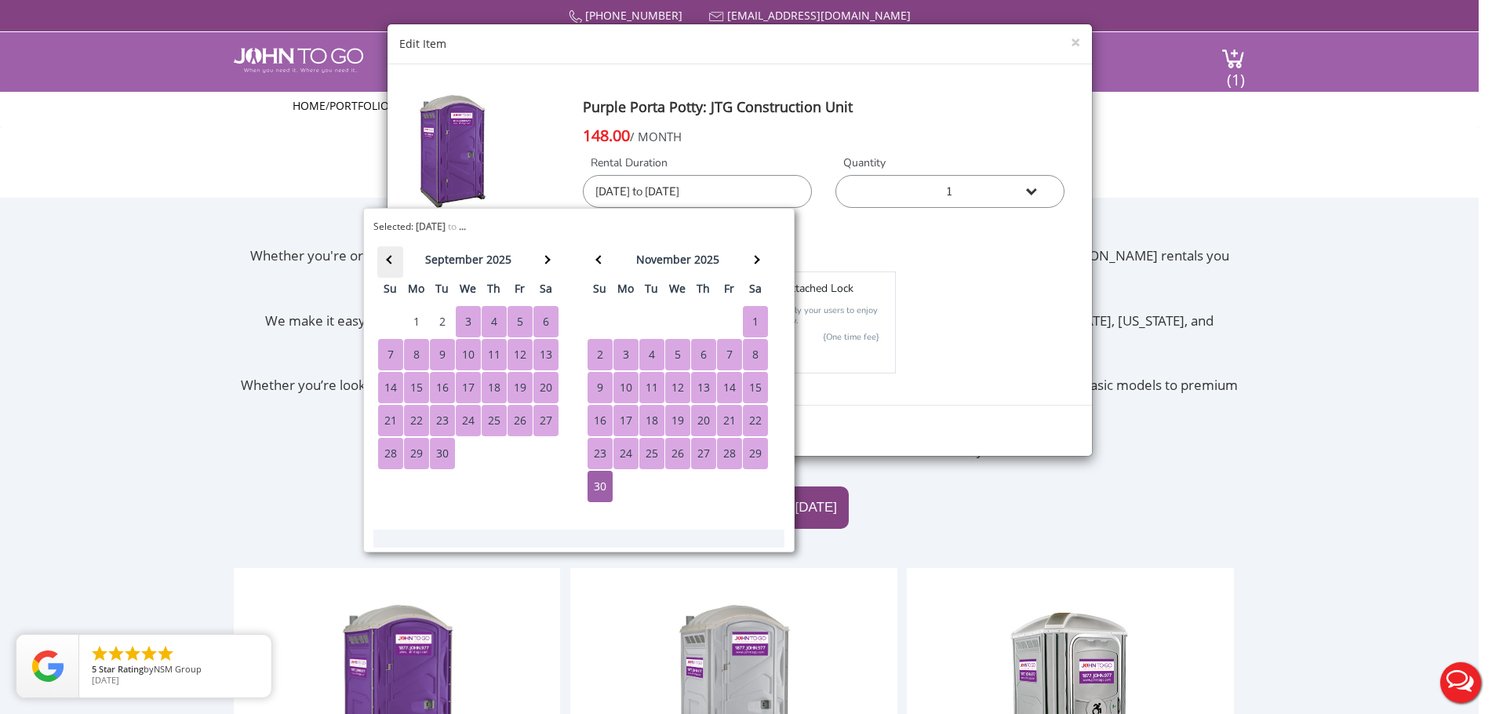
click at [389, 258] on span at bounding box center [390, 260] width 9 height 9
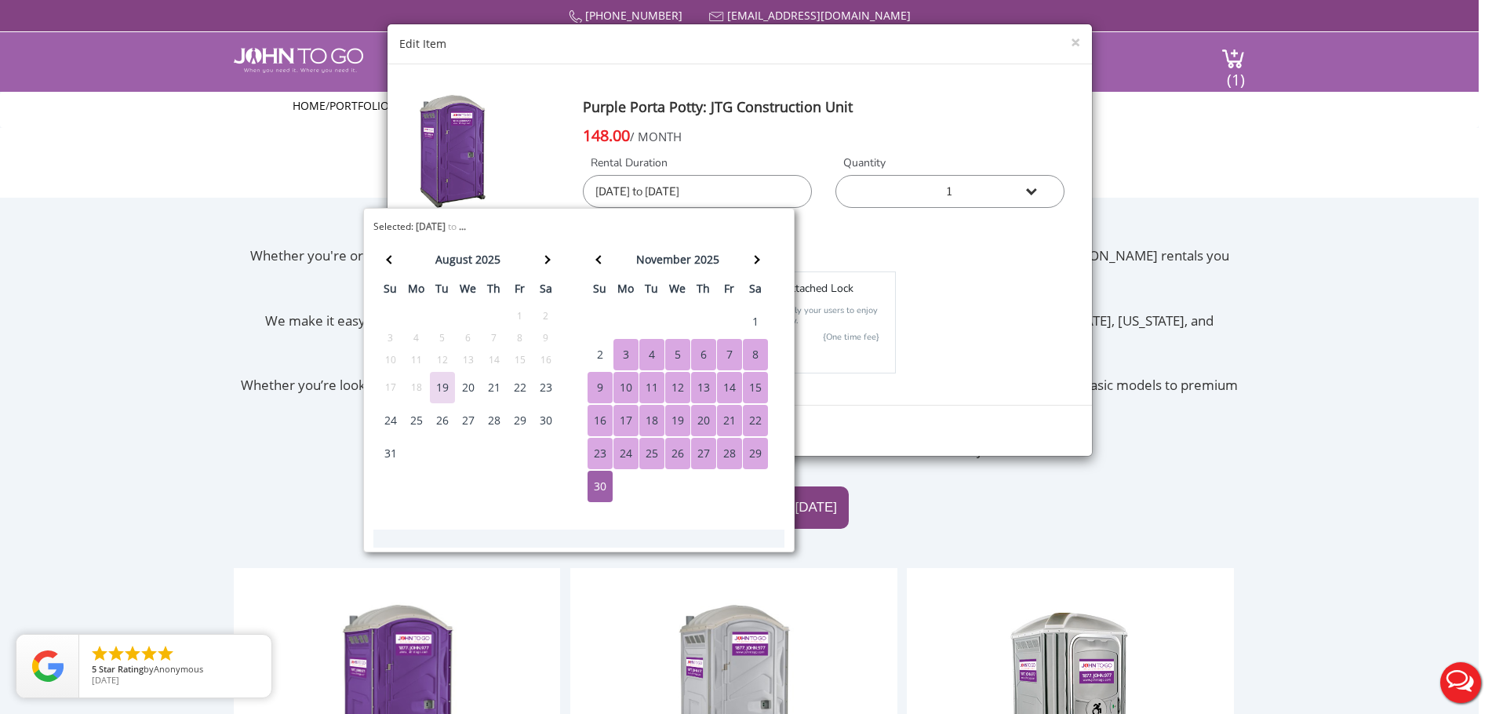
click at [621, 356] on div "3" at bounding box center [625, 354] width 25 height 31
click at [396, 264] on th at bounding box center [390, 261] width 26 height 31
click at [541, 417] on div "30" at bounding box center [545, 420] width 25 height 31
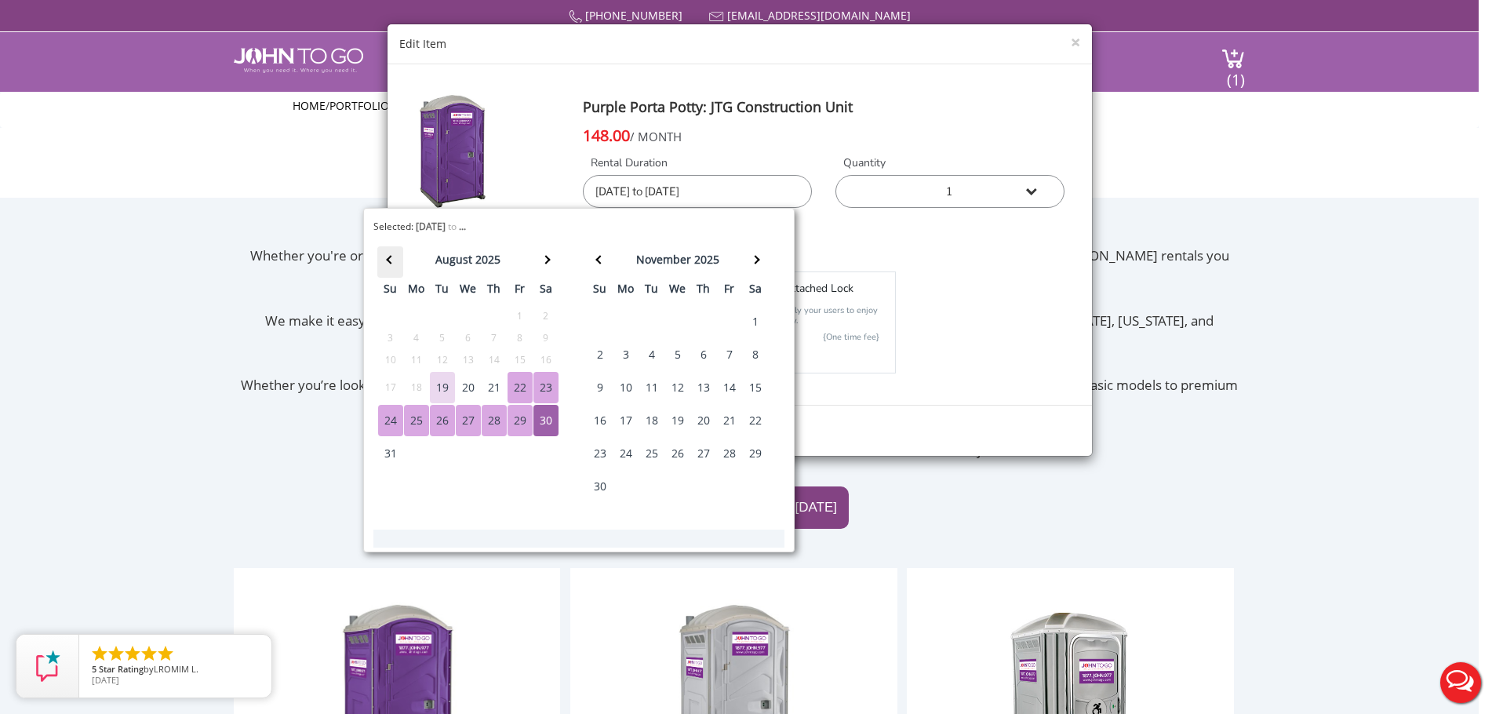
click at [393, 262] on th at bounding box center [390, 261] width 26 height 31
click at [750, 260] on th at bounding box center [755, 261] width 26 height 31
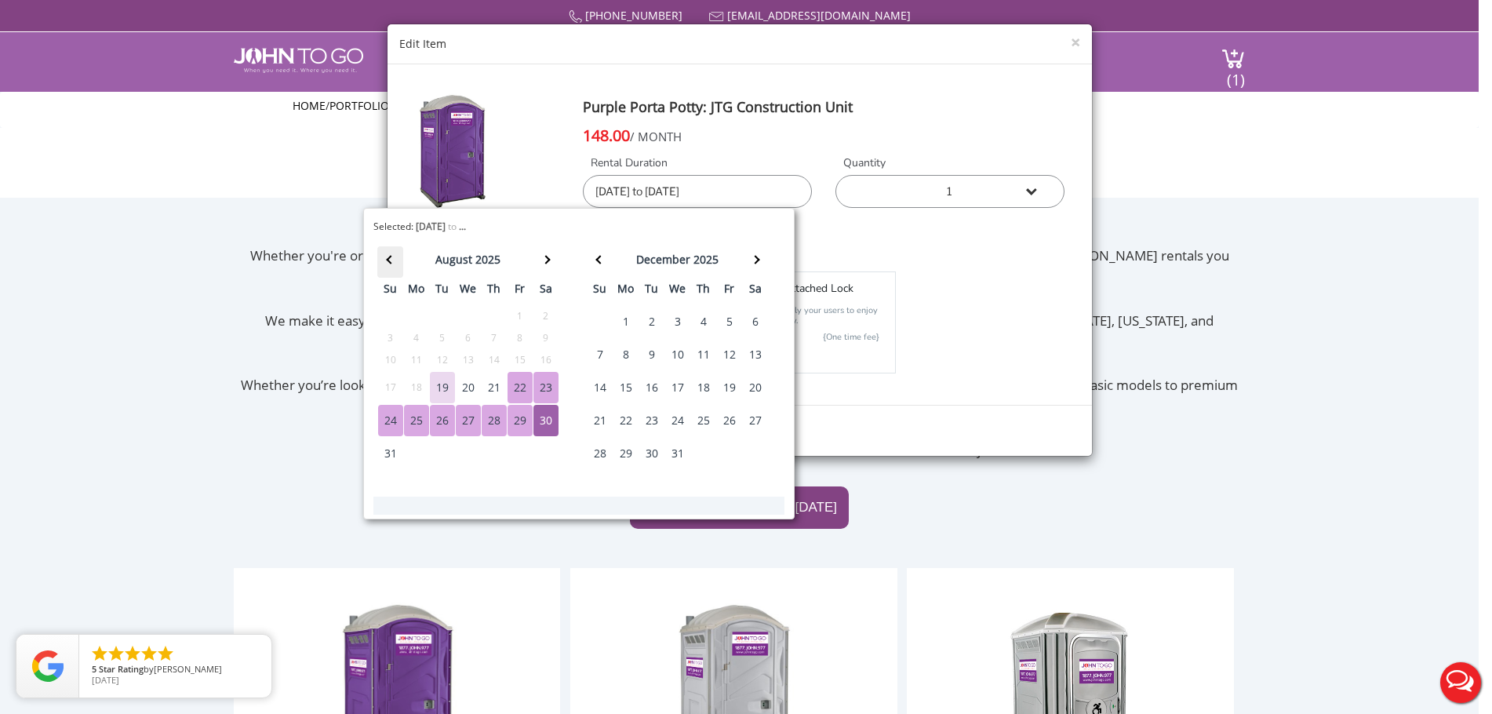
click at [391, 257] on span at bounding box center [390, 260] width 9 height 9
click at [599, 262] on span at bounding box center [599, 260] width 9 height 9
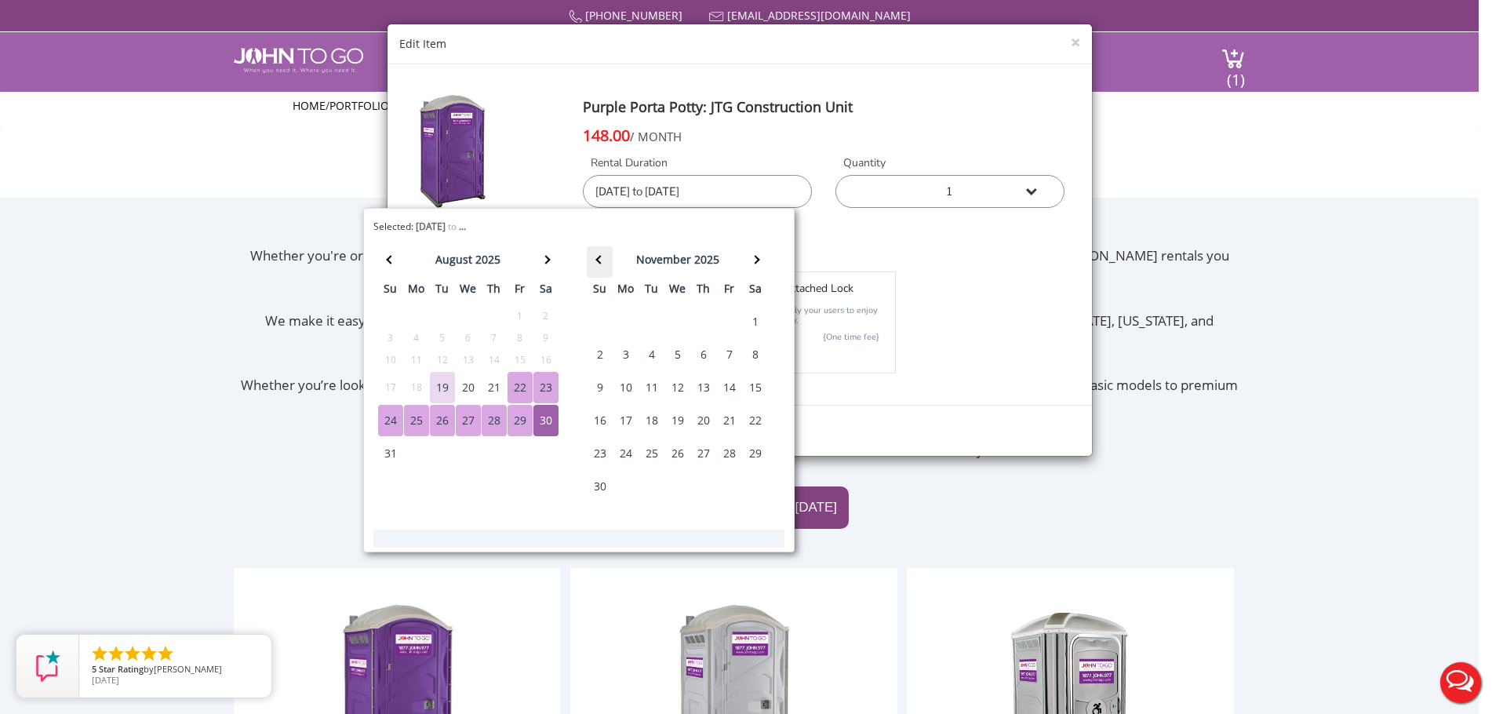
click at [599, 262] on span at bounding box center [599, 260] width 9 height 9
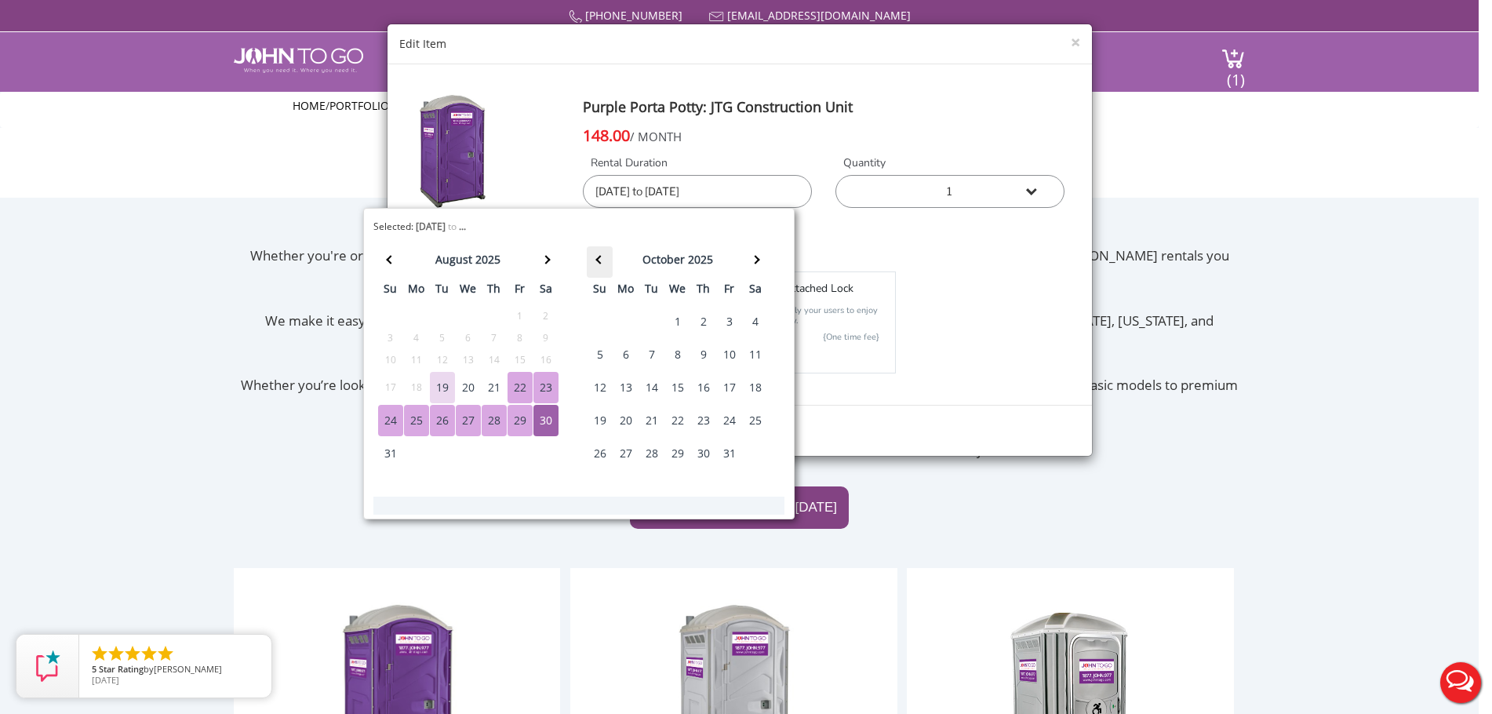
click at [599, 262] on span at bounding box center [599, 260] width 9 height 9
click at [599, 262] on th "september 2025" at bounding box center [651, 261] width 129 height 31
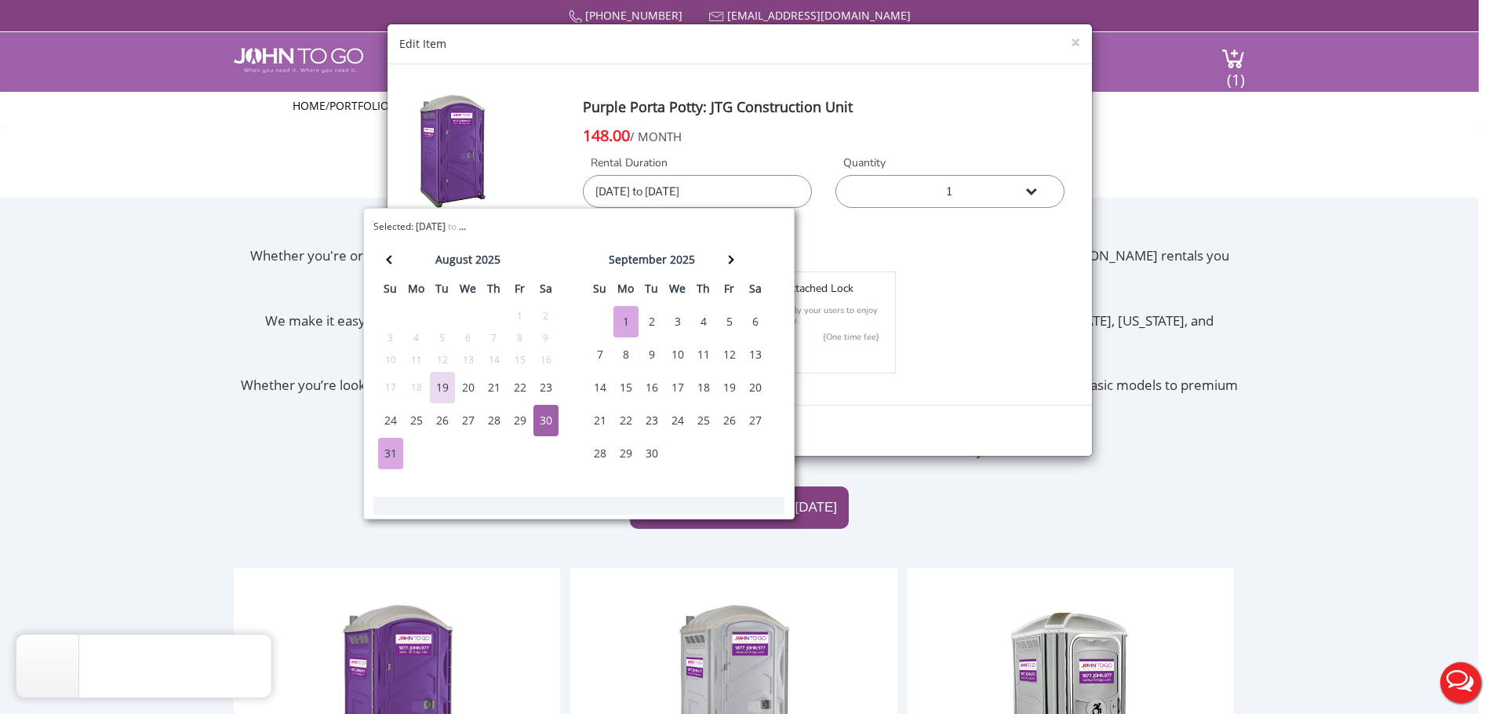
click at [620, 319] on div "1" at bounding box center [625, 321] width 25 height 31
click at [726, 254] on th at bounding box center [729, 261] width 26 height 31
click at [752, 260] on span at bounding box center [755, 260] width 9 height 9
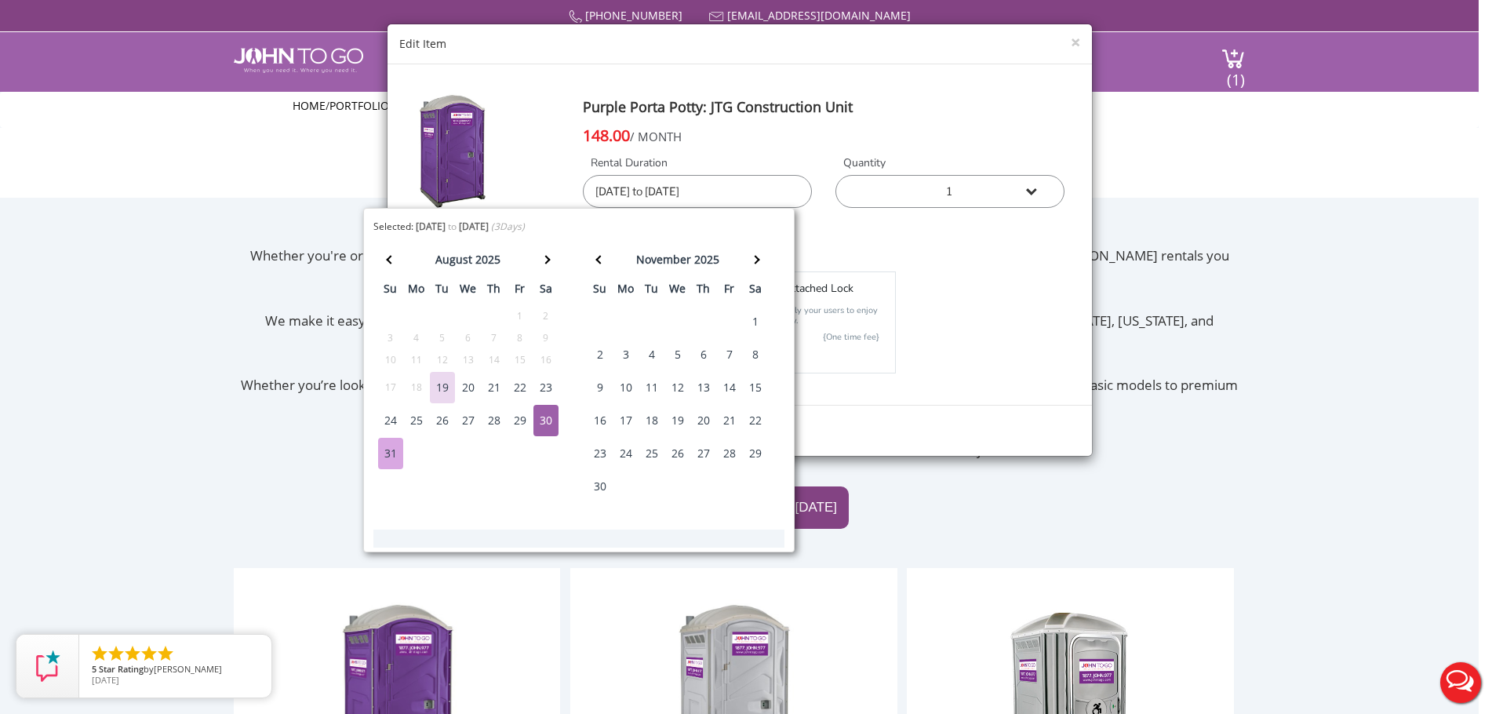
click at [603, 485] on div "30" at bounding box center [599, 486] width 25 height 31
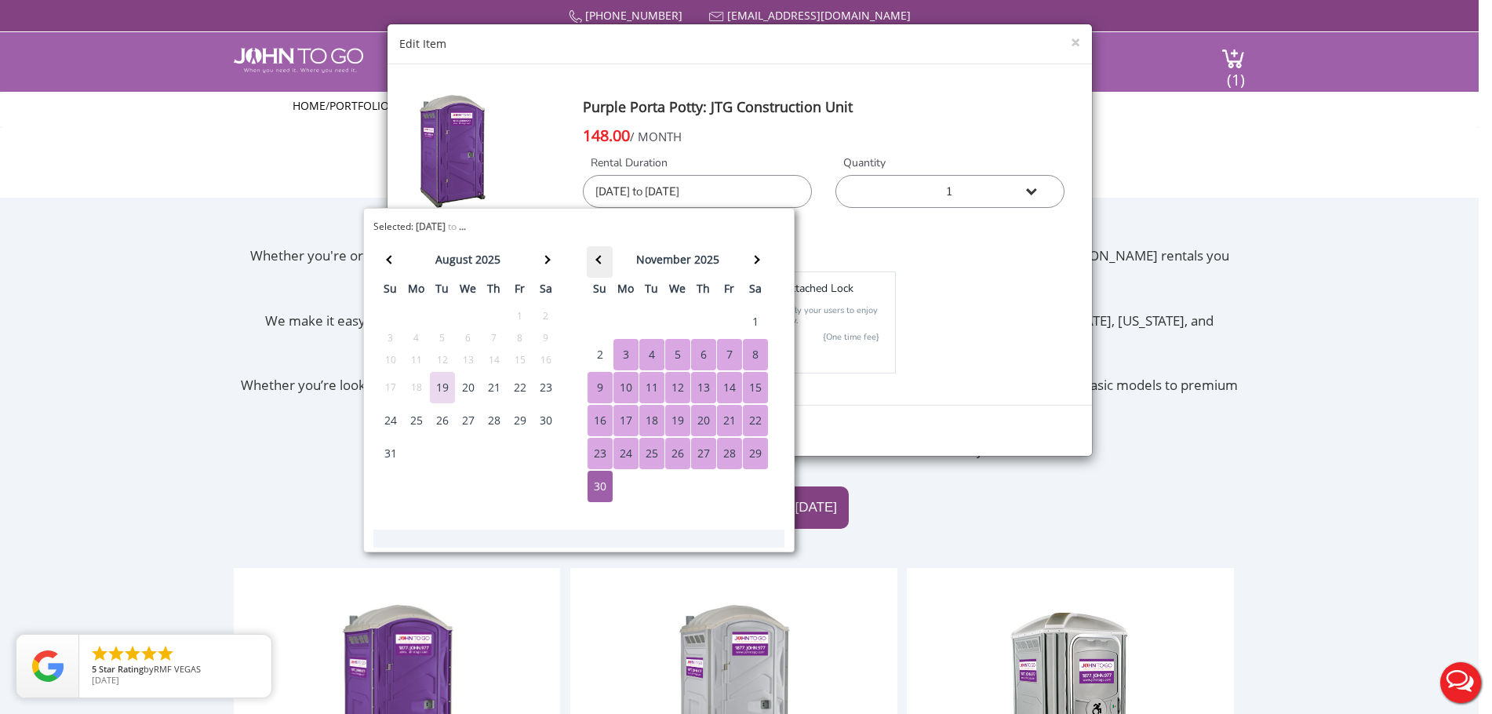
click at [602, 263] on th at bounding box center [600, 261] width 26 height 31
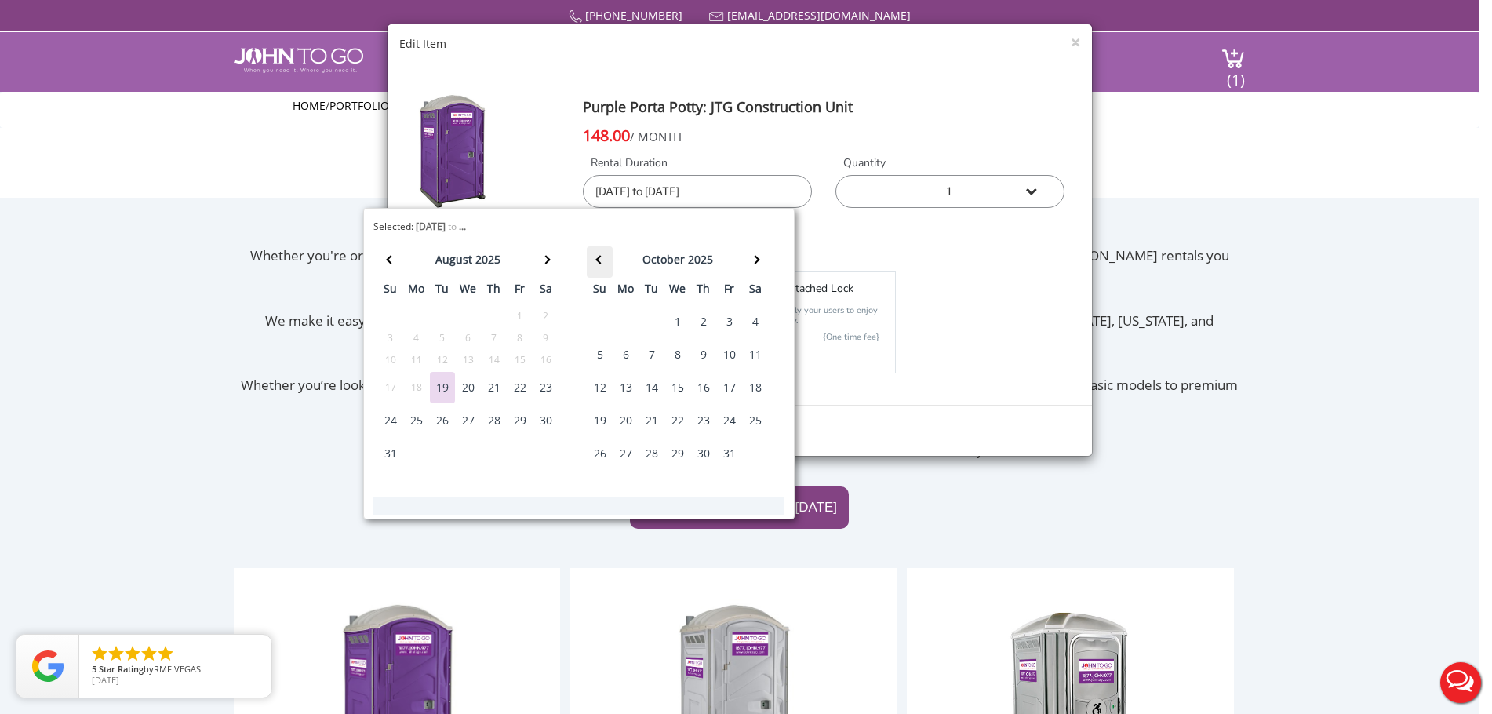
click at [602, 263] on th at bounding box center [600, 261] width 26 height 31
click at [613, 263] on th "october 2025" at bounding box center [677, 261] width 129 height 31
click at [602, 263] on th "september 2025" at bounding box center [651, 261] width 129 height 31
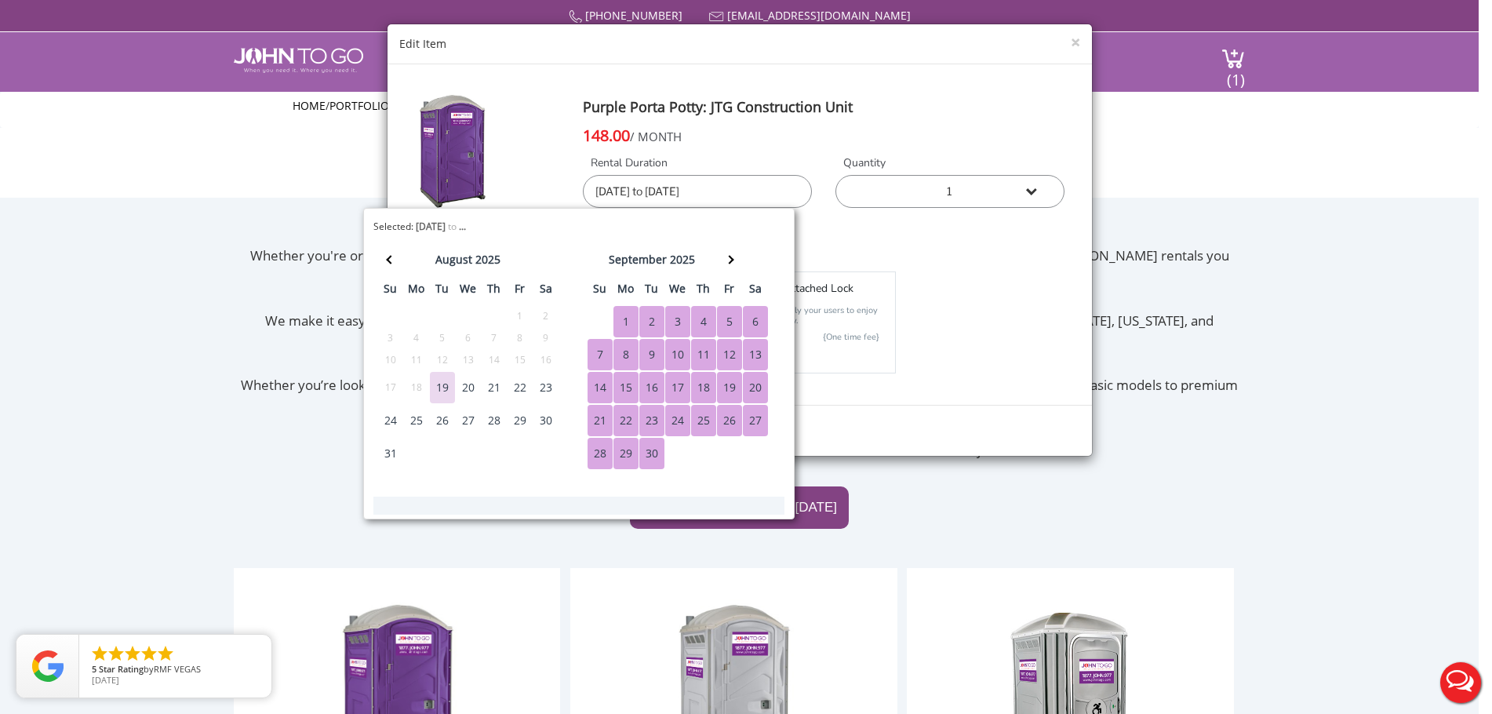
click at [635, 325] on div "1" at bounding box center [625, 321] width 25 height 31
click at [618, 316] on div "1" at bounding box center [625, 321] width 25 height 31
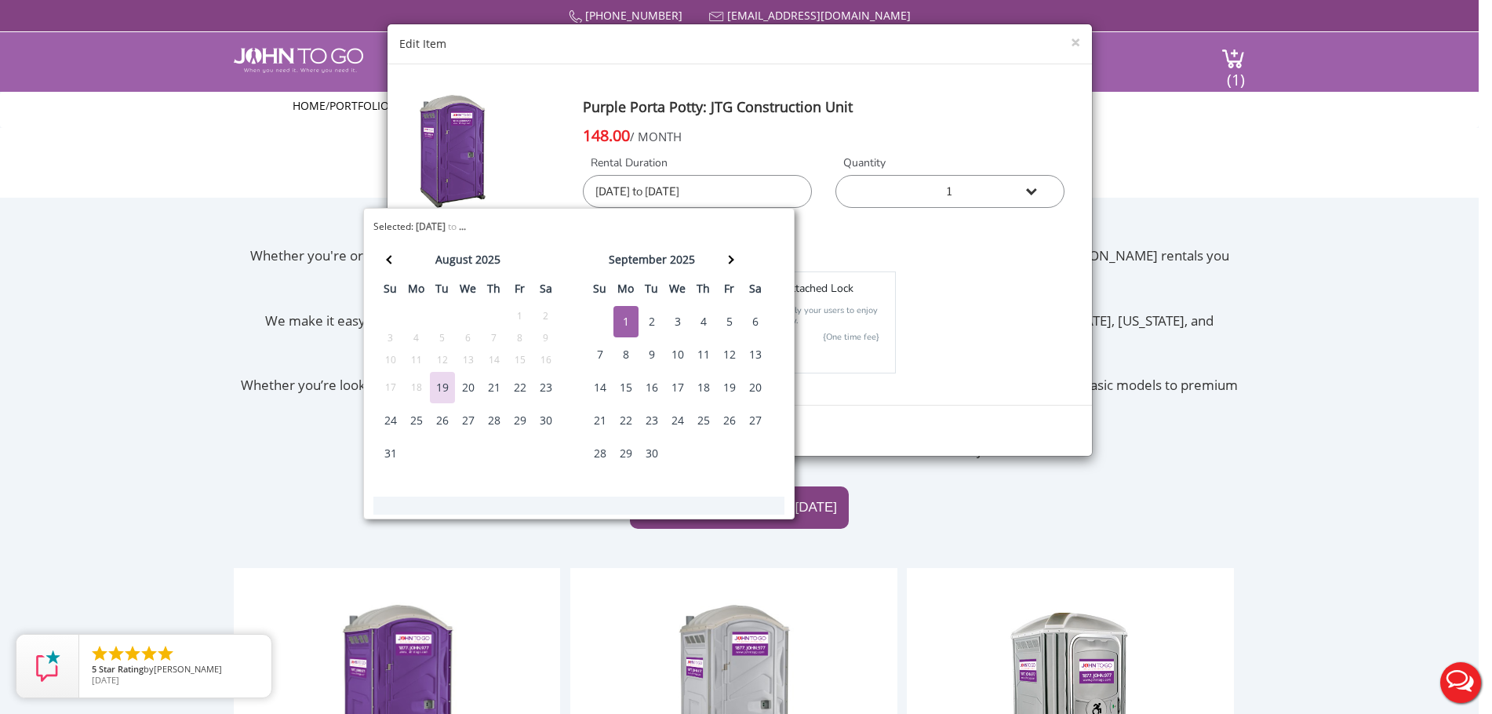
click at [627, 325] on div "1" at bounding box center [625, 321] width 25 height 31
click at [624, 322] on div "1" at bounding box center [625, 321] width 25 height 31
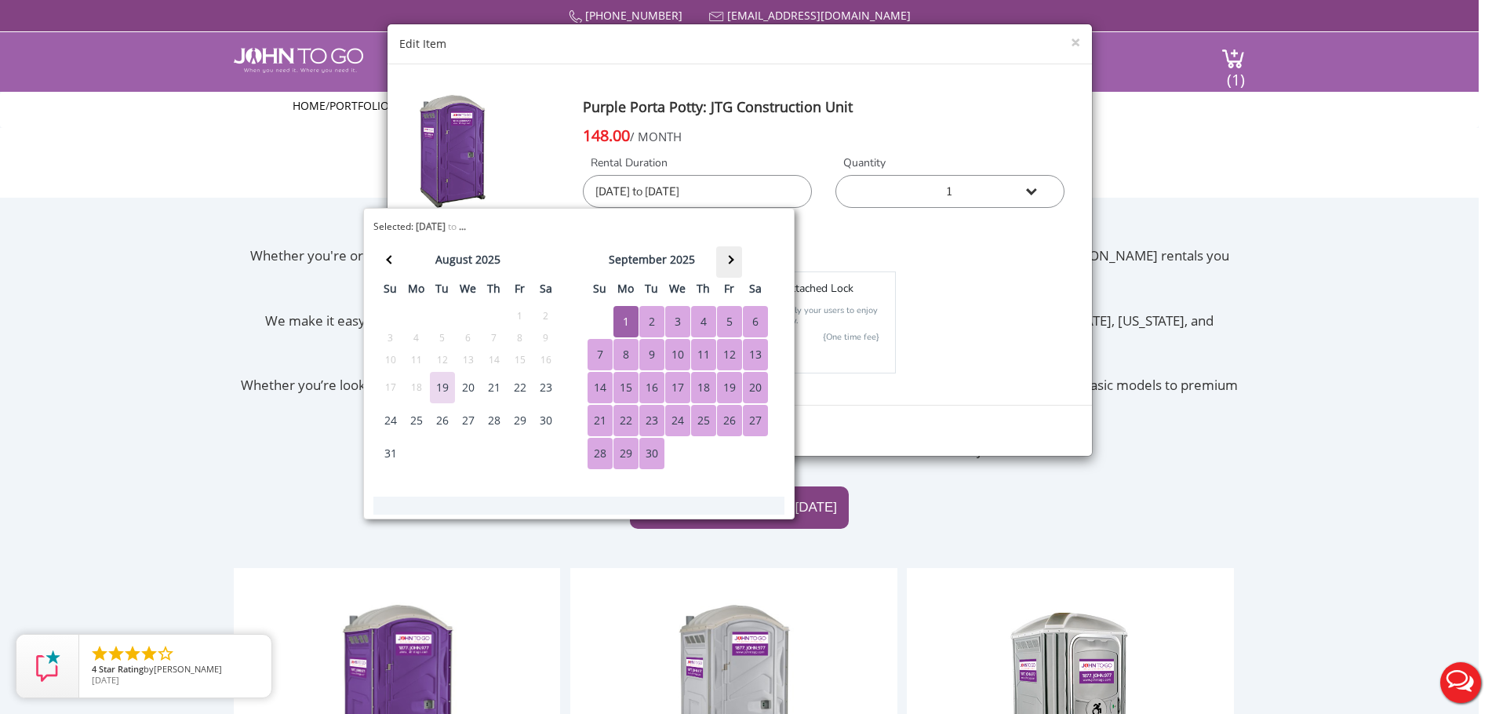
click at [734, 260] on th at bounding box center [729, 261] width 26 height 31
click at [758, 260] on span at bounding box center [755, 260] width 9 height 9
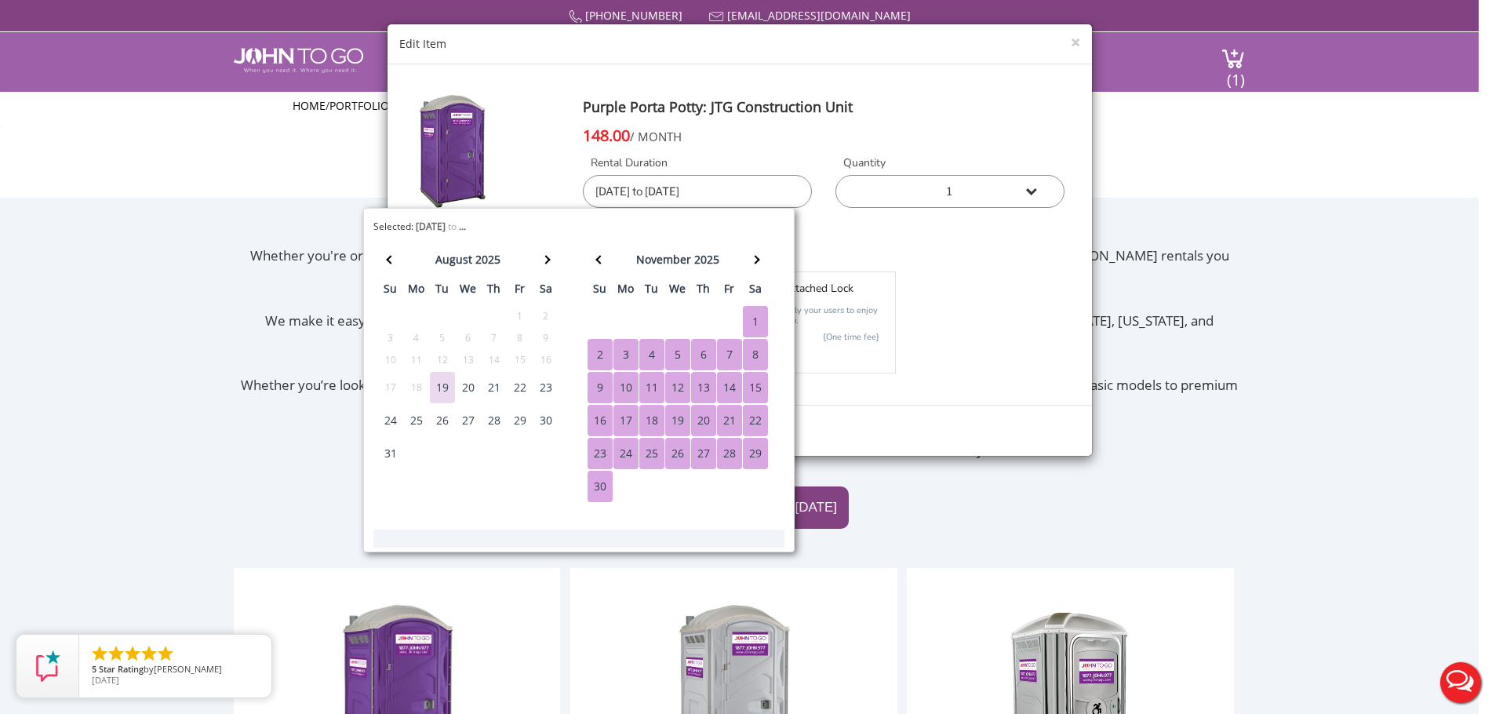
click at [606, 491] on div "30" at bounding box center [599, 486] width 25 height 31
type input "09/01/2025 to 11/30/2025"
click at [991, 332] on div "Insurance Full coverage $12.50 /mo (per unit) 1 $35 Attached lock" at bounding box center [739, 322] width 673 height 110
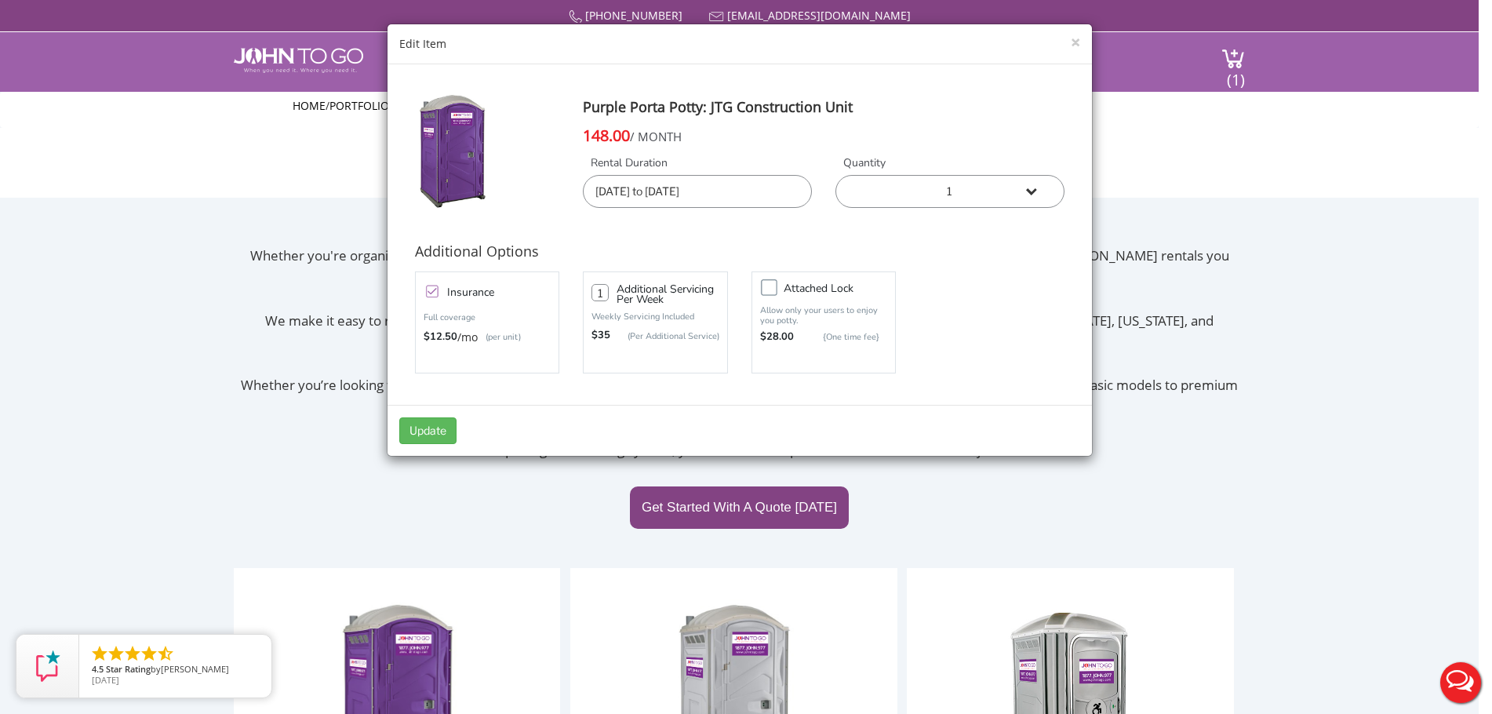
click at [960, 474] on div "× Edit Item Purple Porta Potty: JTG Construction Unit 148.00 / MONTH Rental Dur…" at bounding box center [746, 357] width 1492 height 714
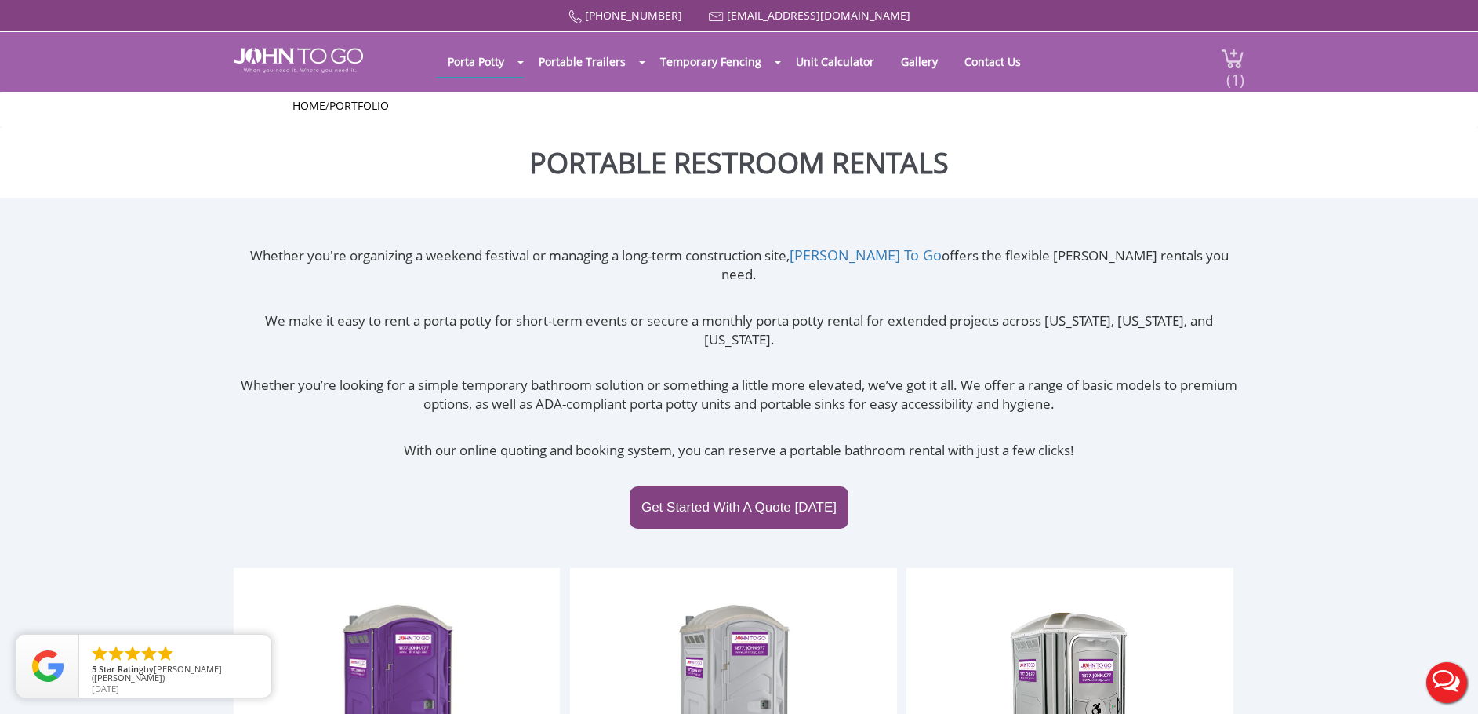
click at [1227, 75] on span "(1)" at bounding box center [1235, 73] width 19 height 34
